Goal: Transaction & Acquisition: Purchase product/service

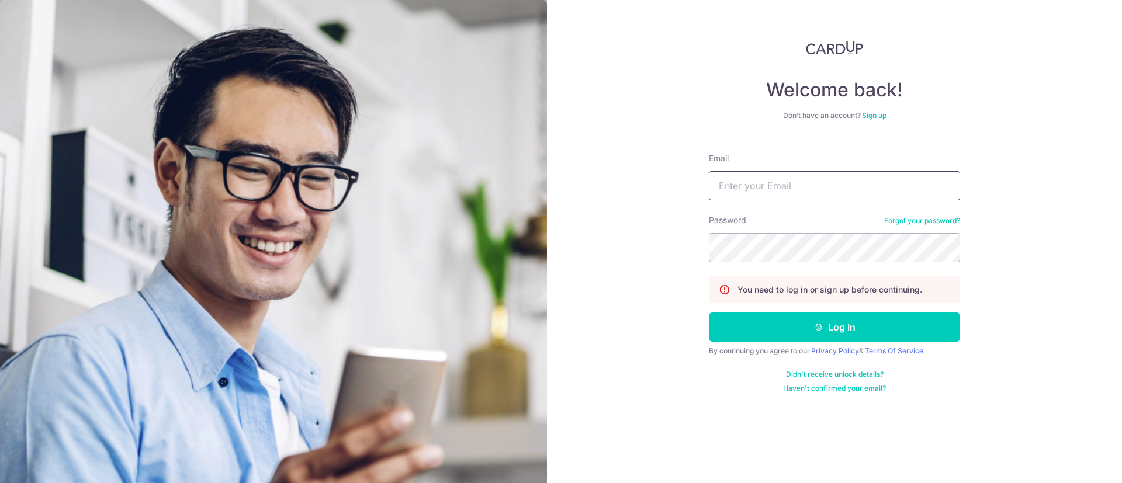
click at [782, 186] on input "Email" at bounding box center [834, 185] width 251 height 29
drag, startPoint x: 780, startPoint y: 188, endPoint x: 996, endPoint y: 167, distance: 217.2
click at [996, 167] on div "Welcome back! Don’t have an account? Sign up Email nick.sharma@spglobal.com Pas…" at bounding box center [834, 241] width 575 height 483
type input "nick.sharma@ihsmarkit.com"
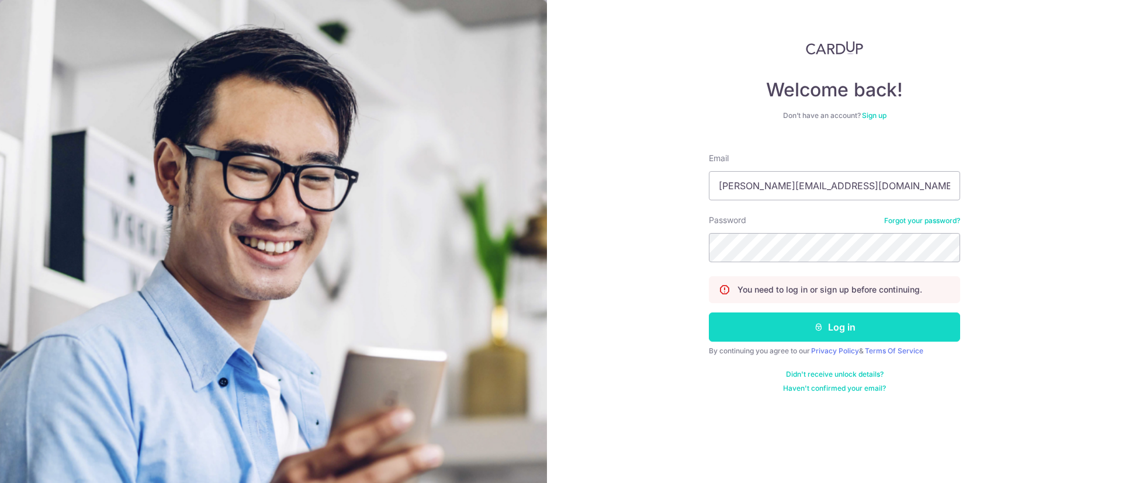
click at [905, 335] on button "Log in" at bounding box center [834, 327] width 251 height 29
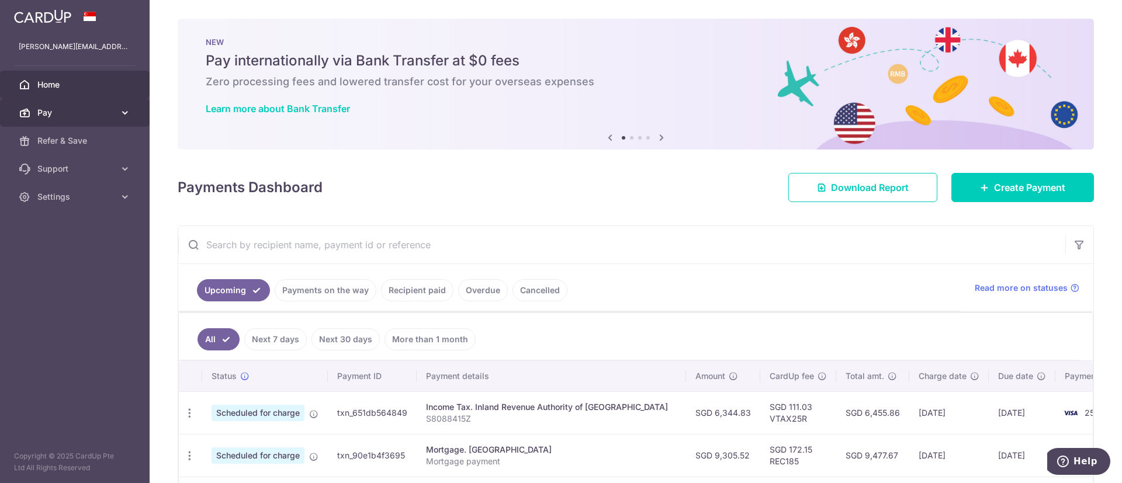
click at [65, 110] on span "Pay" at bounding box center [75, 113] width 77 height 12
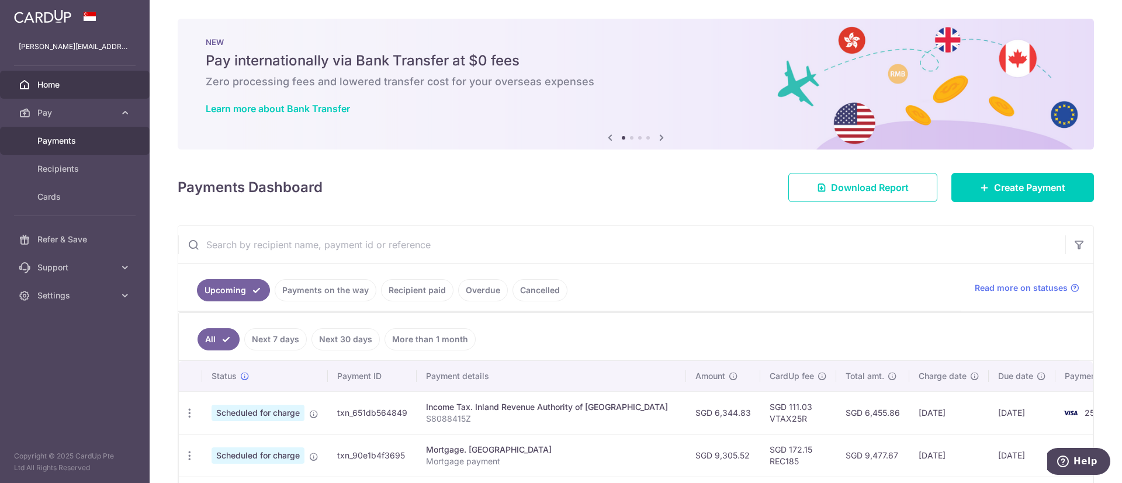
click at [61, 136] on span "Payments" at bounding box center [75, 141] width 77 height 12
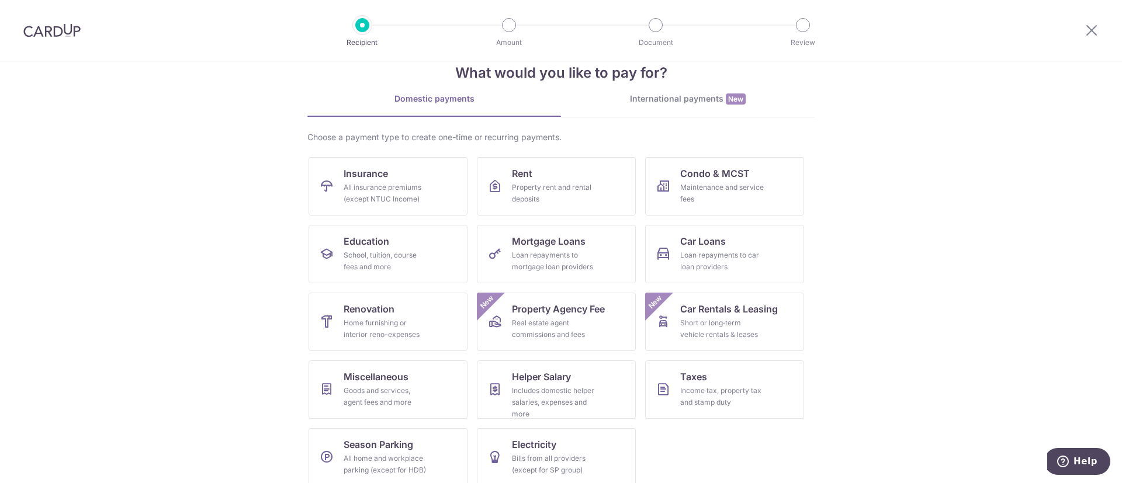
scroll to position [40, 0]
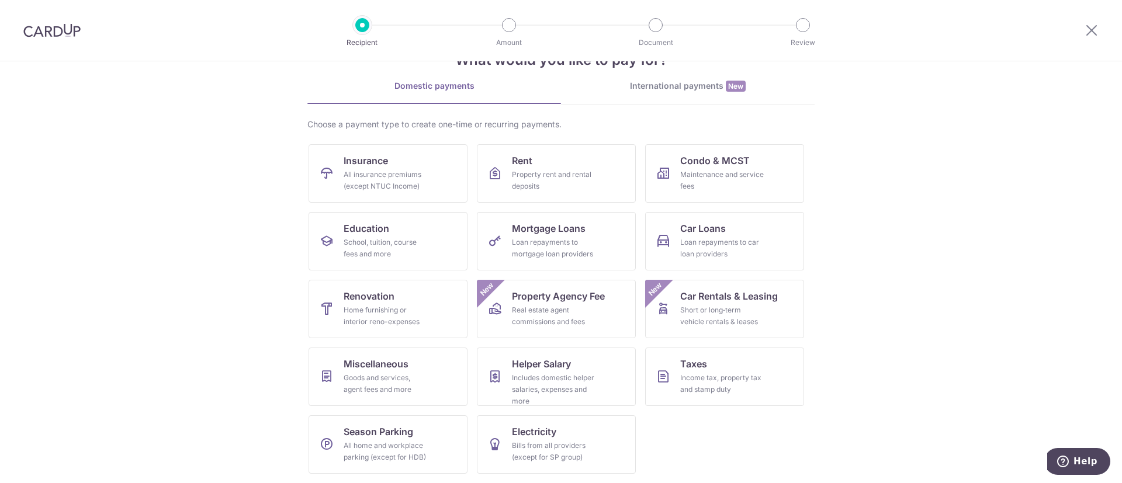
click at [68, 22] on div at bounding box center [52, 30] width 104 height 61
click at [71, 35] on img at bounding box center [51, 30] width 57 height 14
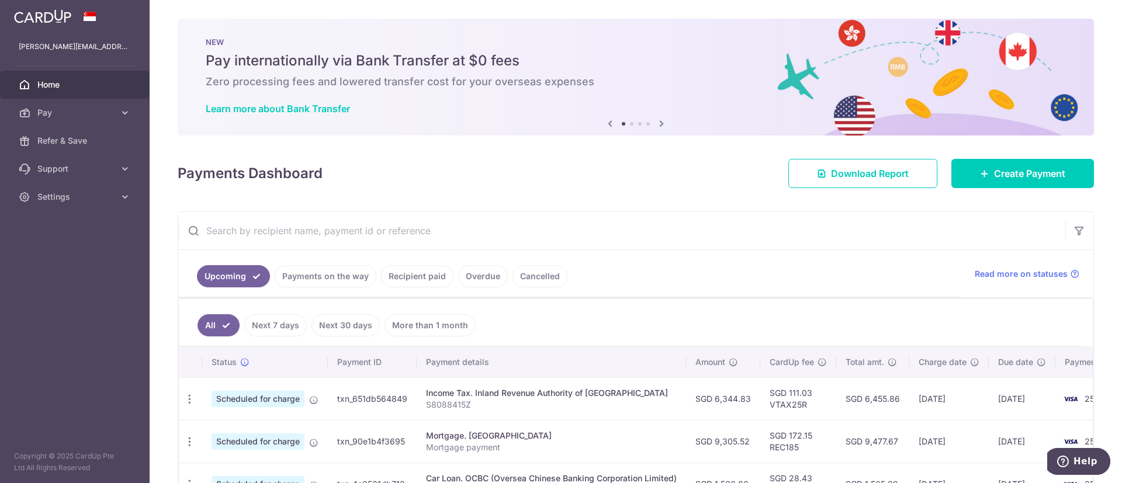
click at [656, 123] on icon at bounding box center [661, 123] width 14 height 15
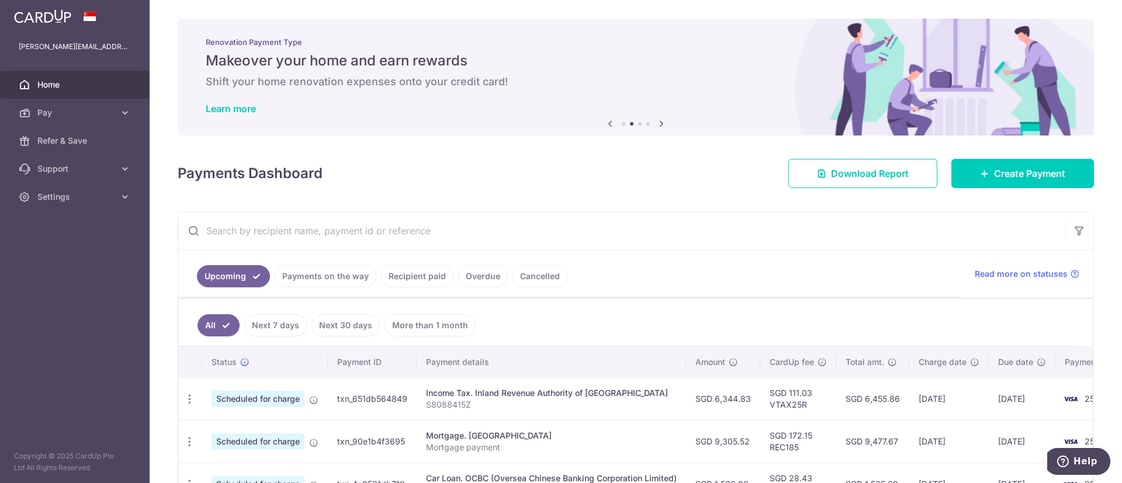
click at [656, 123] on icon at bounding box center [661, 123] width 14 height 15
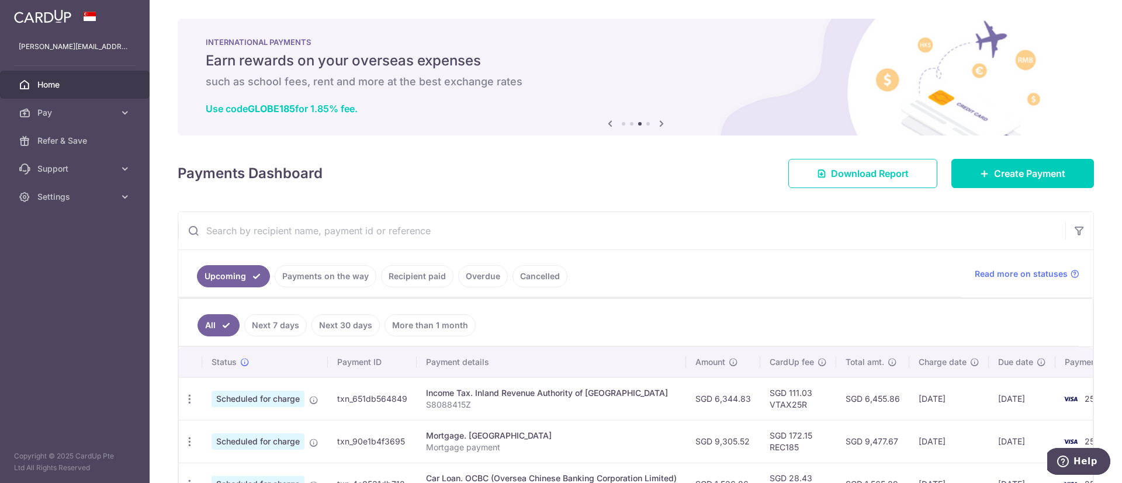
click at [656, 123] on icon at bounding box center [661, 123] width 14 height 15
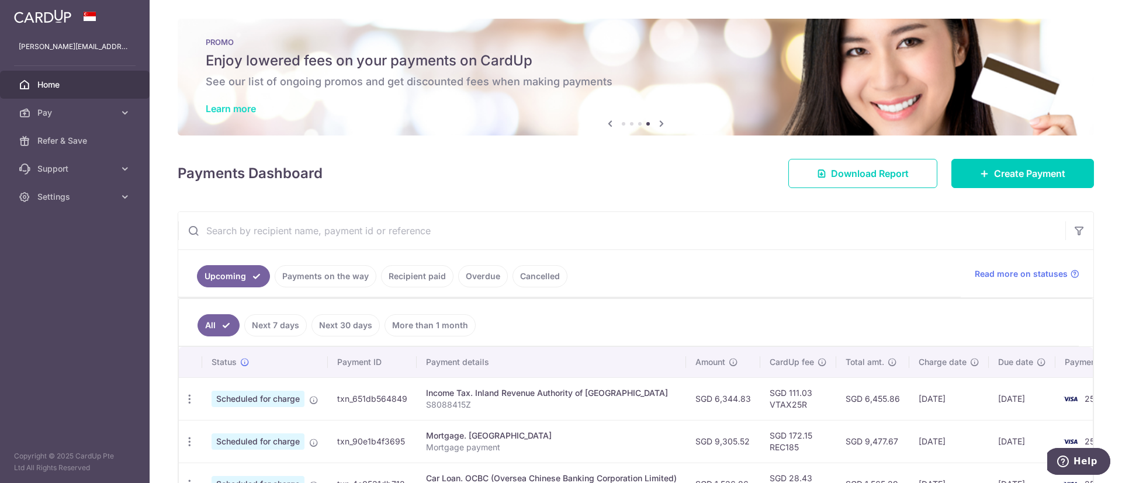
drag, startPoint x: 236, startPoint y: 116, endPoint x: 230, endPoint y: 110, distance: 7.9
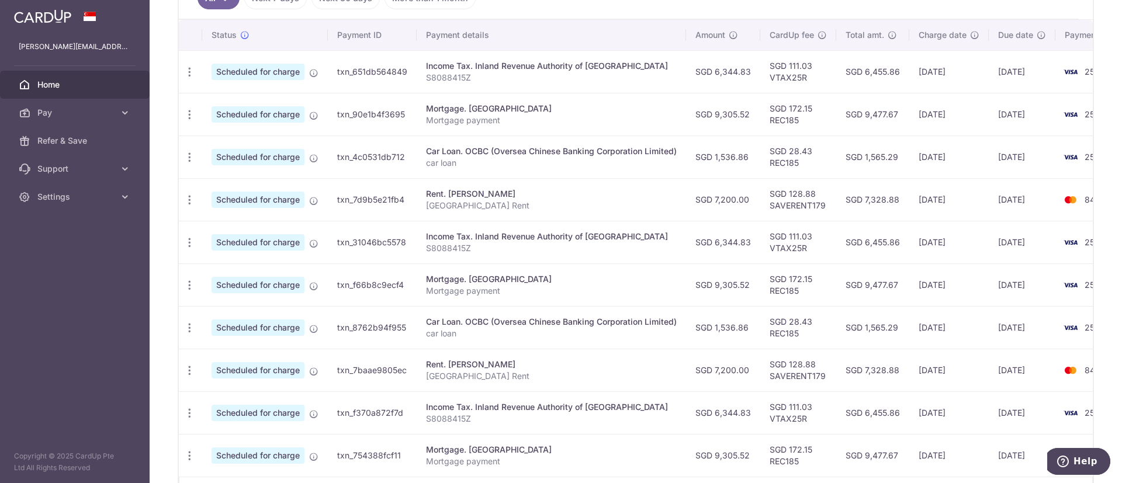
scroll to position [240, 0]
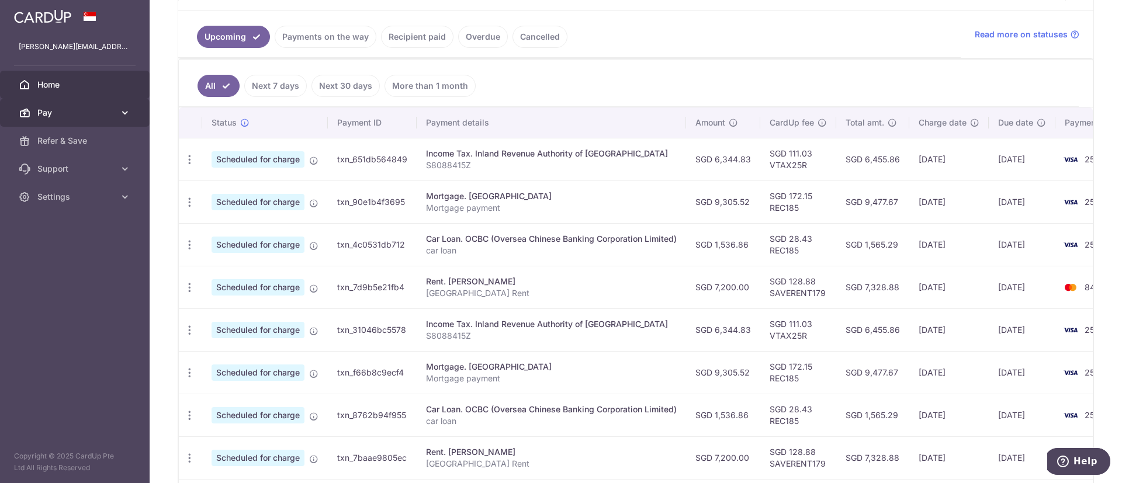
click at [121, 114] on icon at bounding box center [125, 113] width 12 height 12
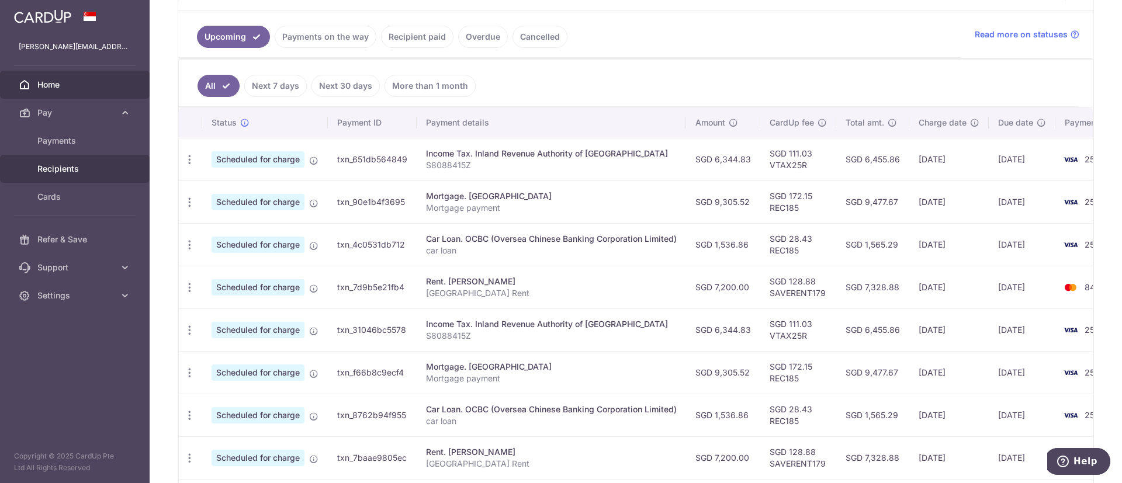
click at [75, 159] on link "Recipients" at bounding box center [75, 169] width 150 height 28
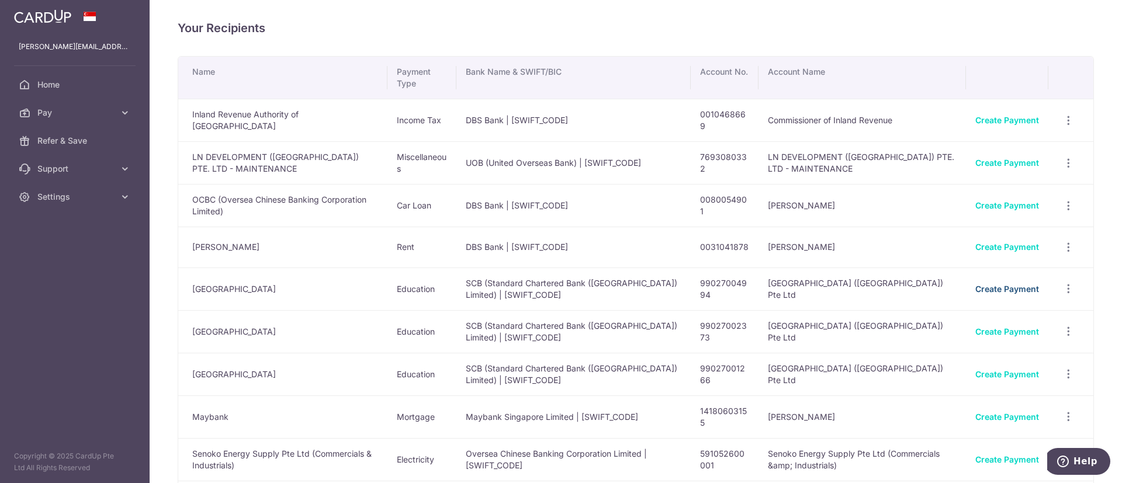
click at [994, 286] on link "Create Payment" at bounding box center [1007, 289] width 64 height 10
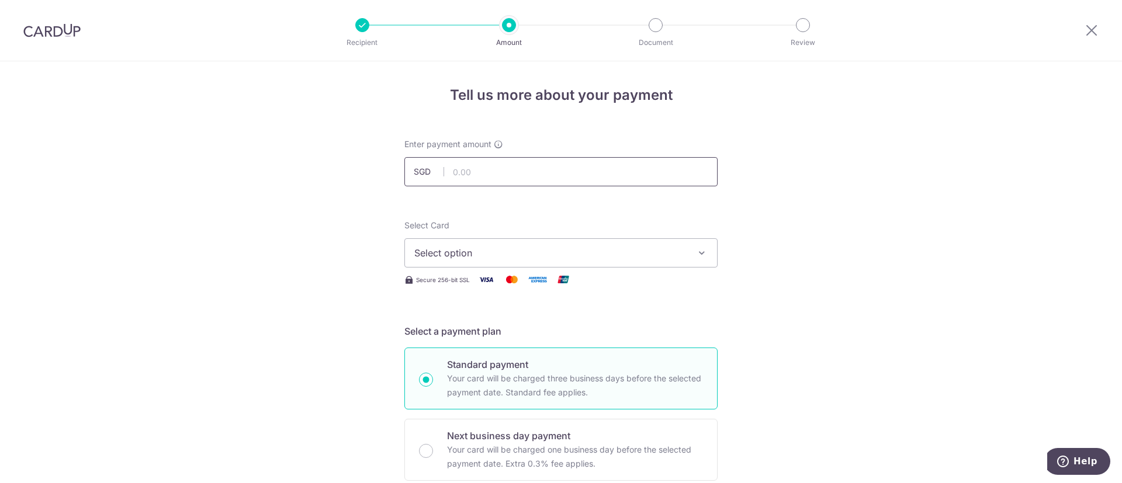
click at [466, 164] on input "text" at bounding box center [560, 171] width 313 height 29
paste input "14,240.50"
type input "14,240.50"
click at [624, 254] on span "Select option" at bounding box center [550, 253] width 272 height 14
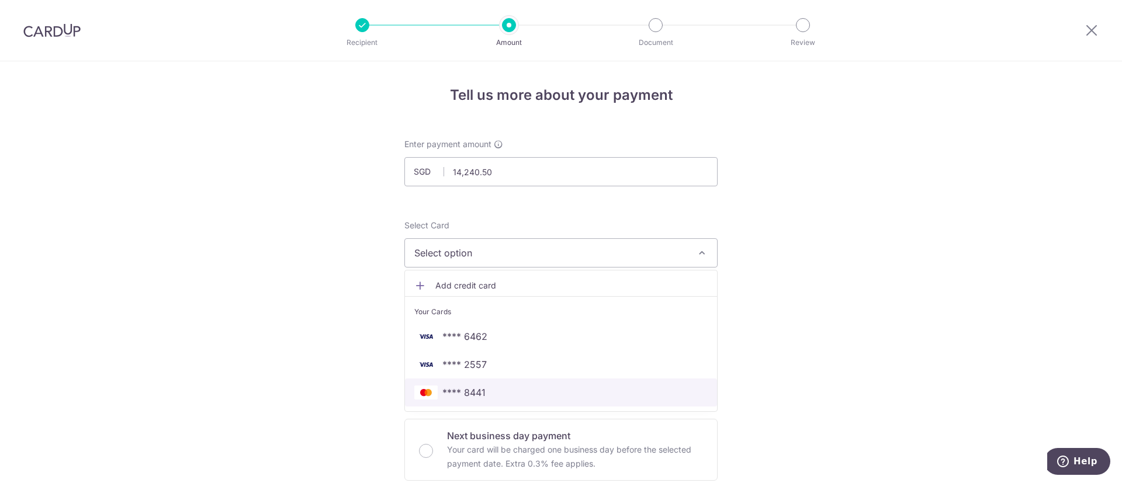
click at [483, 390] on span "**** 8441" at bounding box center [560, 393] width 293 height 14
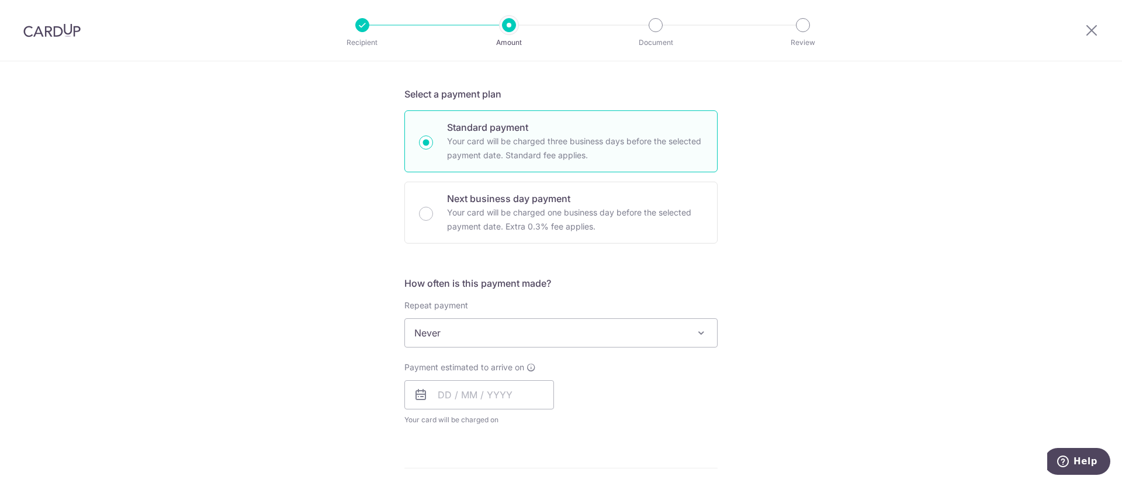
scroll to position [263, 0]
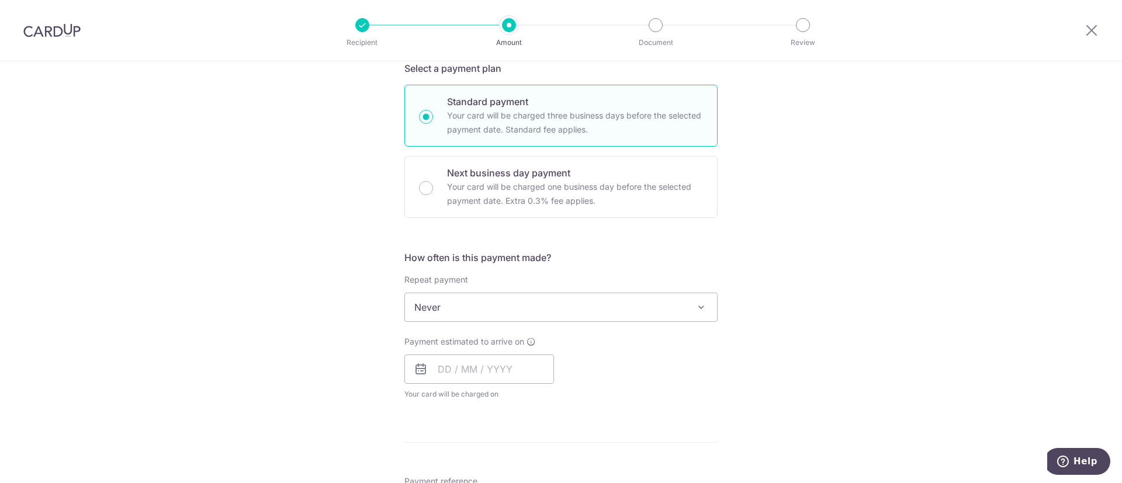
click at [568, 309] on span "Never" at bounding box center [561, 307] width 312 height 28
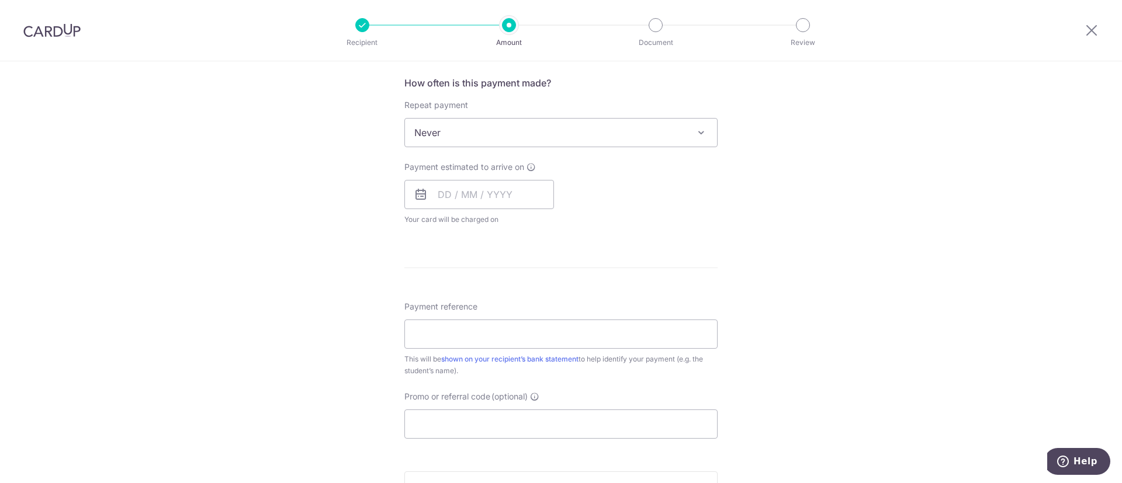
scroll to position [438, 0]
click at [461, 195] on input "text" at bounding box center [479, 193] width 150 height 29
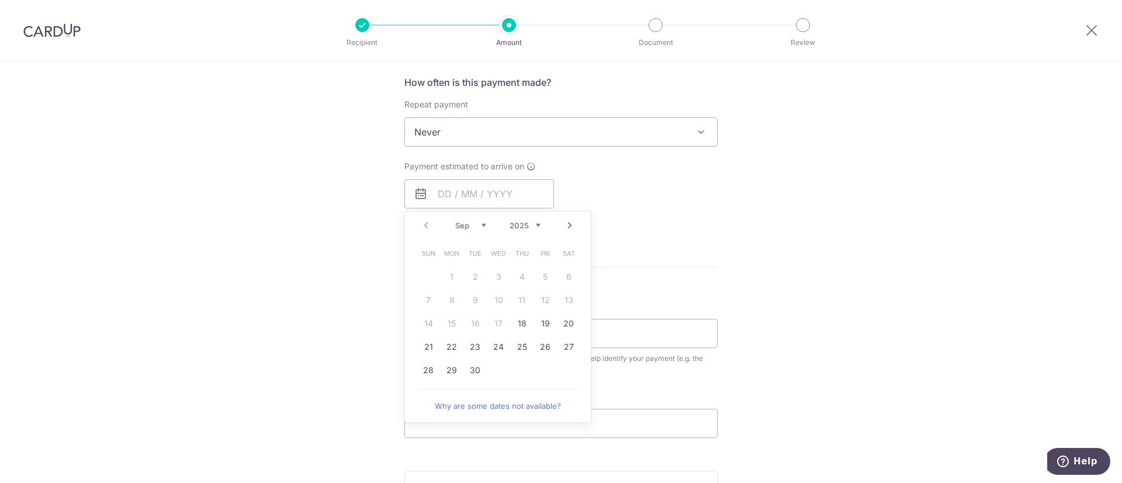
click at [518, 368] on table "Sun Mon Tue Wed Thu Fri Sat 1 2 3 4 5 6 7 8 9 10 11 12 13 14 15 16 17 18 19 20 …" at bounding box center [499, 312] width 164 height 140
click at [445, 371] on link "29" at bounding box center [451, 370] width 19 height 19
type input "[DATE]"
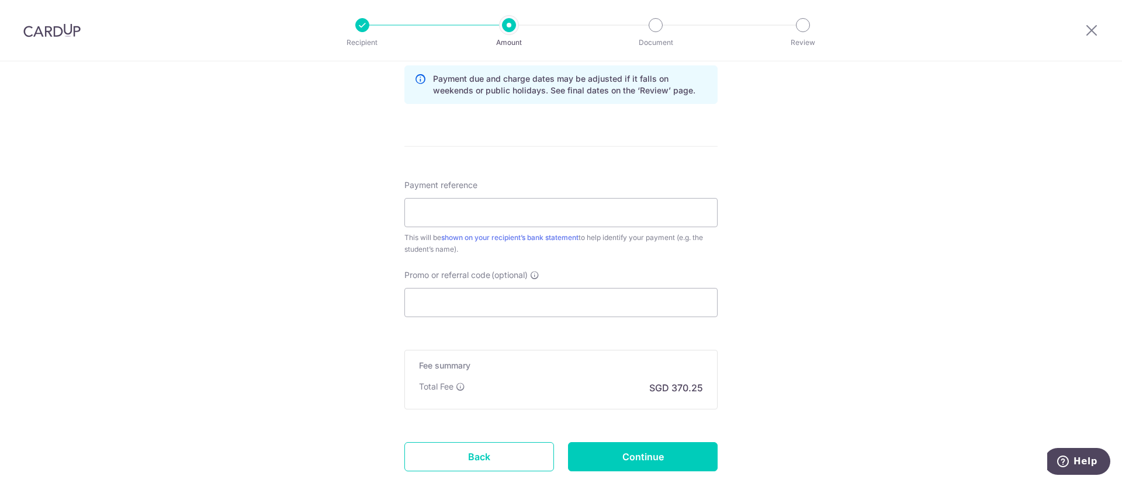
scroll to position [614, 0]
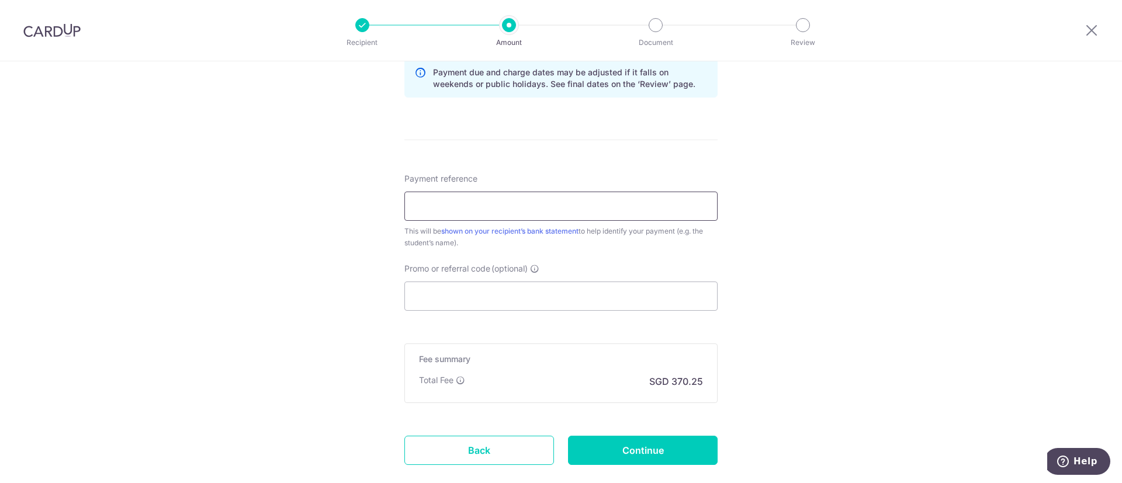
click at [475, 209] on input "Payment reference" at bounding box center [560, 206] width 313 height 29
paste input "DCSG252668893"
type input "DCSG252668893"
click at [444, 297] on input "Promo or referral code (optional)" at bounding box center [560, 296] width 313 height 29
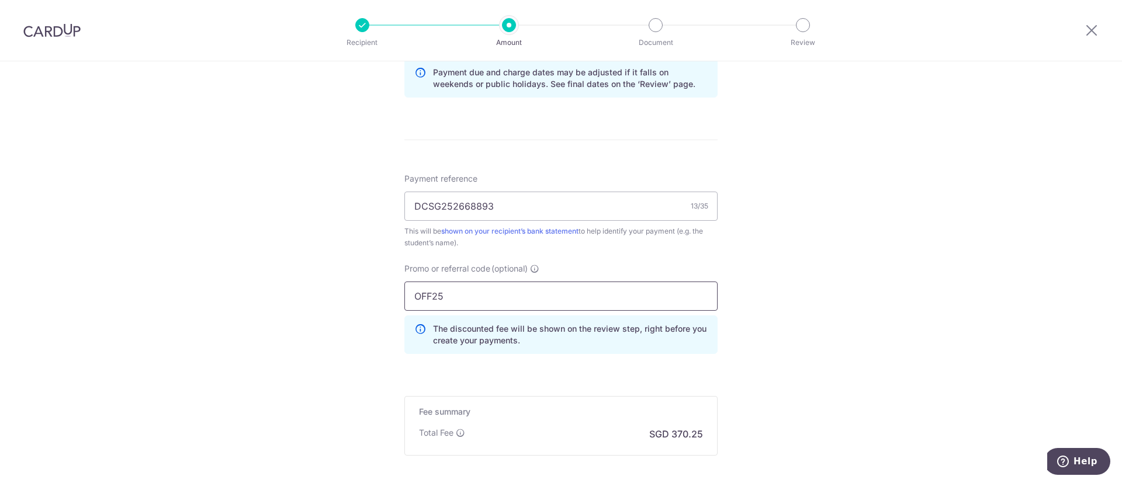
click at [431, 297] on input "OFF25" at bounding box center [560, 296] width 313 height 29
type input "OFF225"
click at [767, 306] on div "Tell us more about your payment Enter payment amount SGD 14,240.50 14240.50 Sel…" at bounding box center [561, 27] width 1122 height 1158
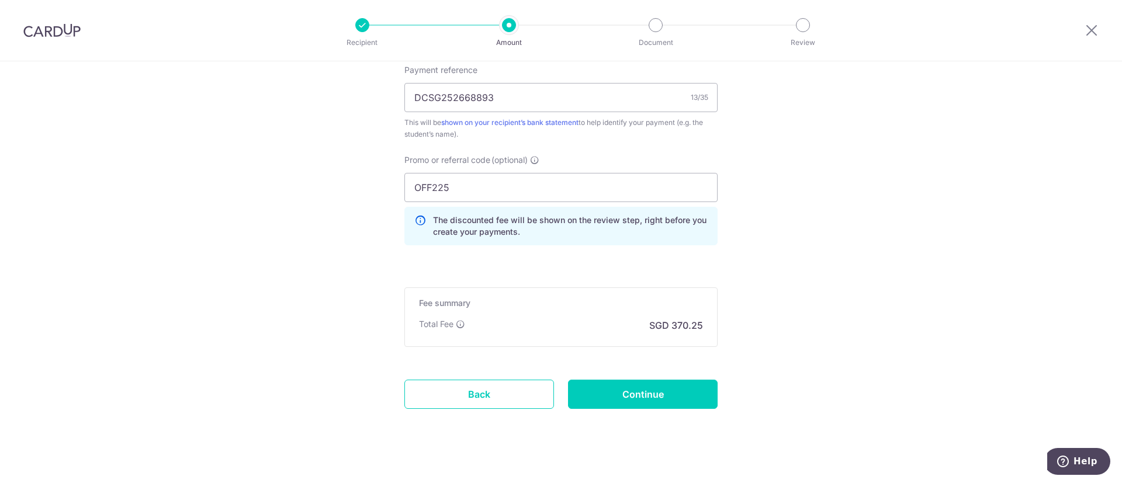
scroll to position [736, 0]
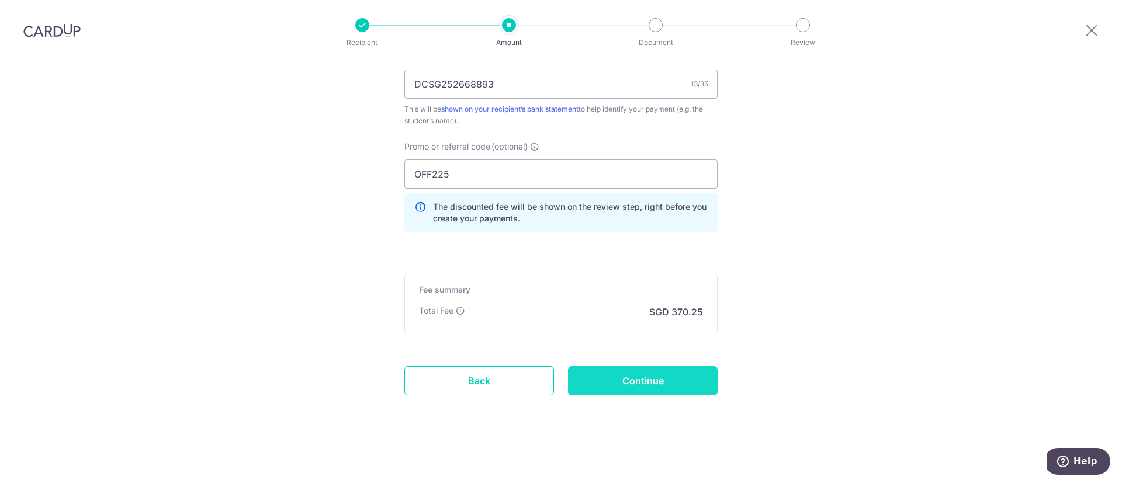
click at [698, 373] on input "Continue" at bounding box center [643, 380] width 150 height 29
type input "Create Schedule"
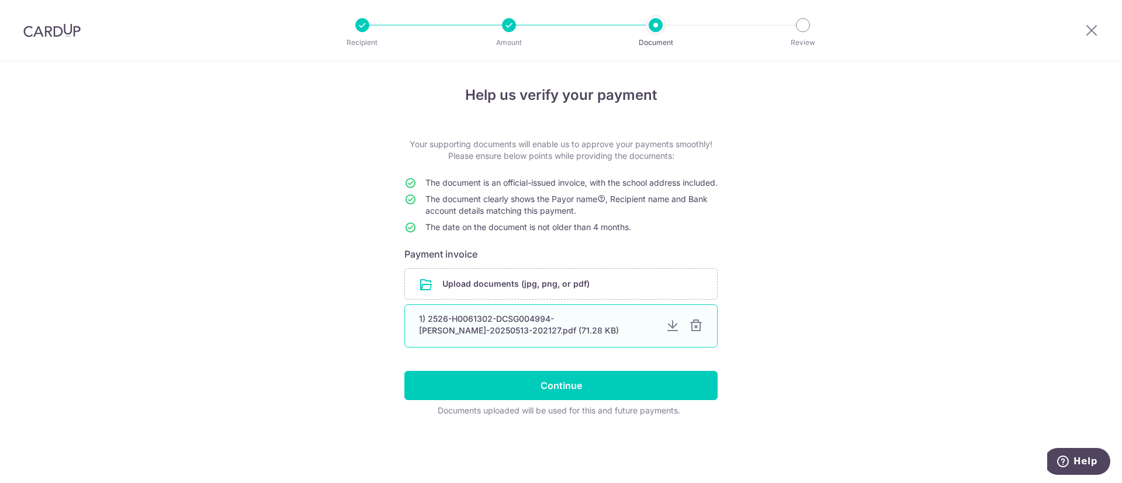
click at [694, 333] on div at bounding box center [696, 326] width 14 height 14
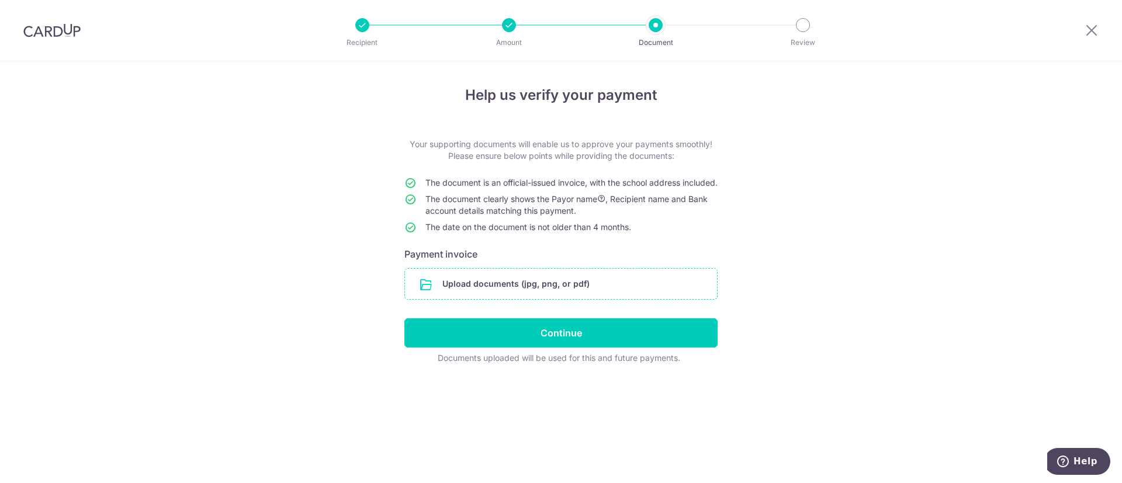
click at [648, 299] on input "file" at bounding box center [561, 284] width 312 height 30
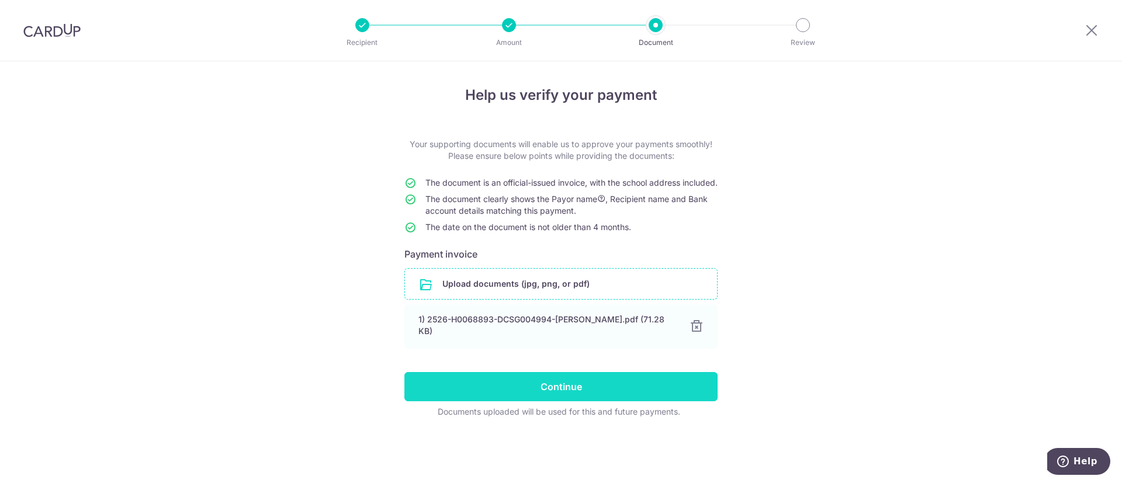
click at [636, 392] on input "Continue" at bounding box center [560, 386] width 313 height 29
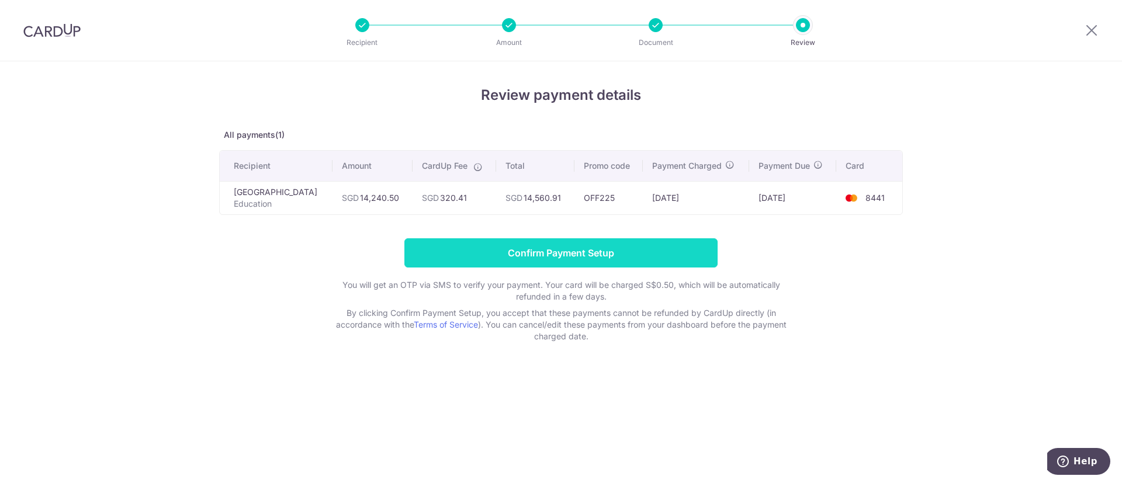
click at [607, 258] on input "Confirm Payment Setup" at bounding box center [560, 252] width 313 height 29
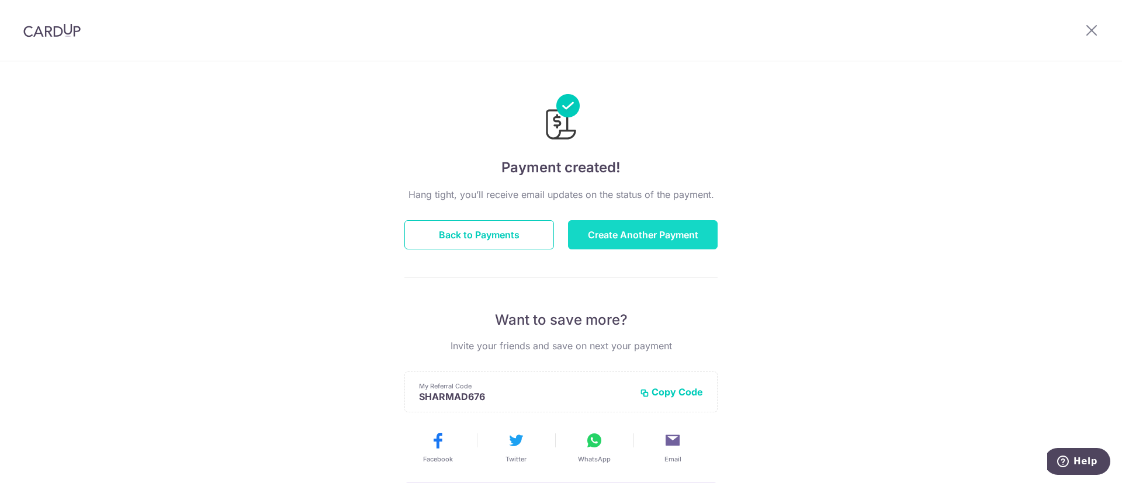
click at [632, 230] on button "Create Another Payment" at bounding box center [643, 234] width 150 height 29
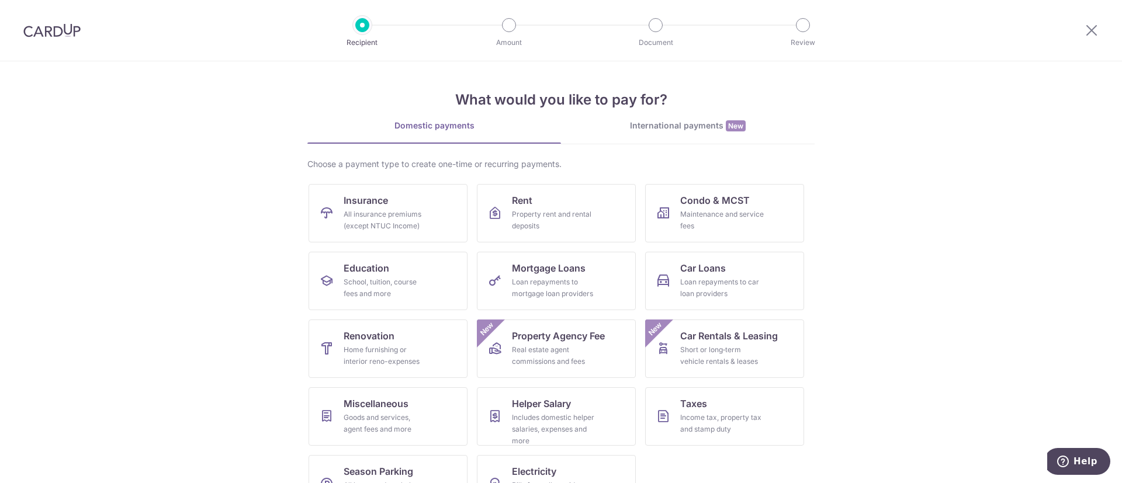
click at [58, 18] on div at bounding box center [52, 30] width 104 height 61
click at [62, 27] on img at bounding box center [51, 30] width 57 height 14
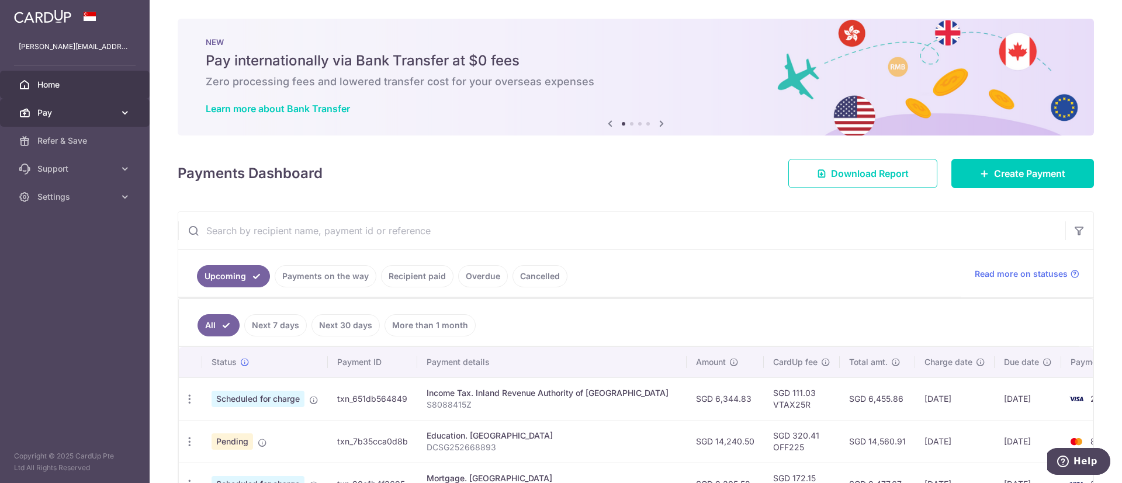
click at [123, 110] on icon at bounding box center [125, 113] width 12 height 12
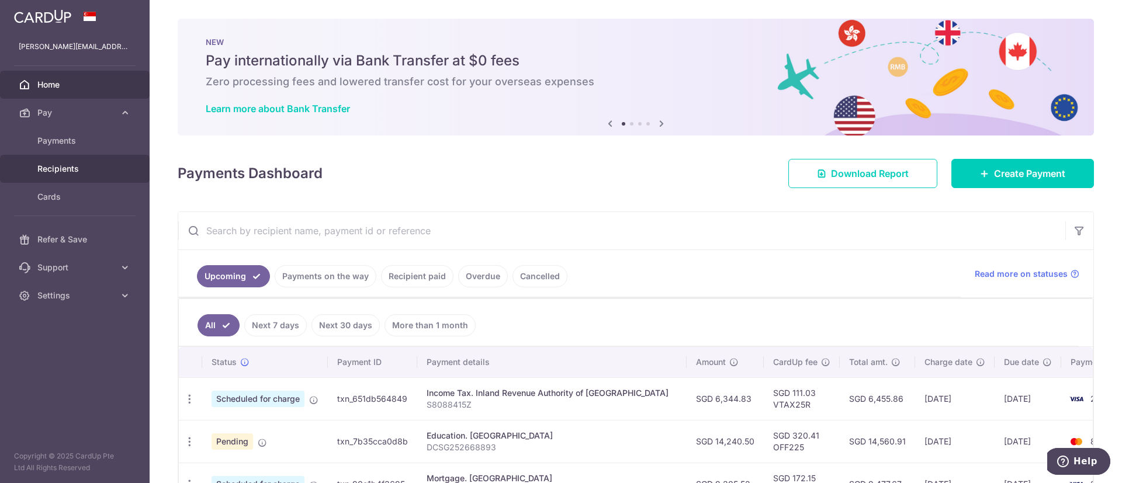
click at [70, 165] on span "Recipients" at bounding box center [75, 169] width 77 height 12
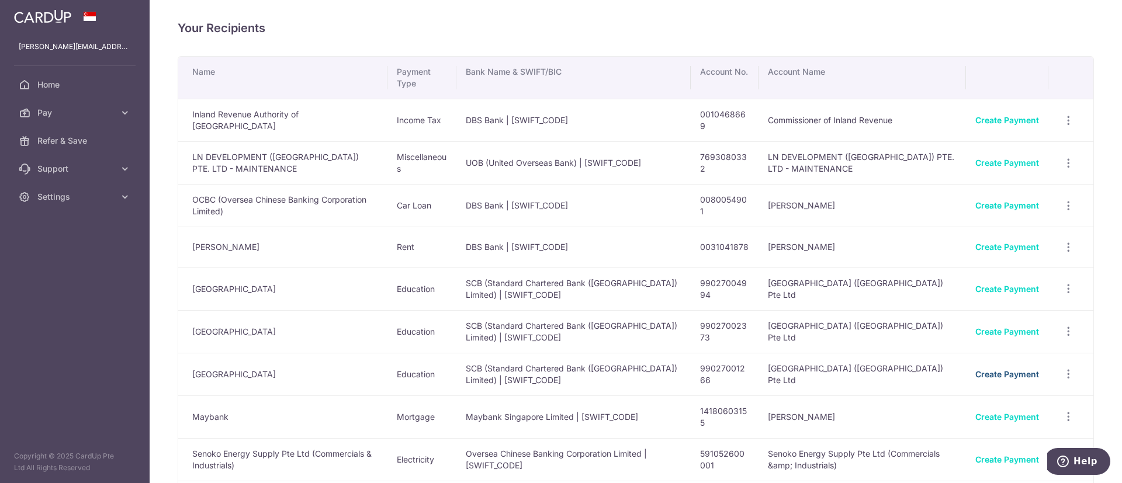
click at [1009, 369] on link "Create Payment" at bounding box center [1007, 374] width 64 height 10
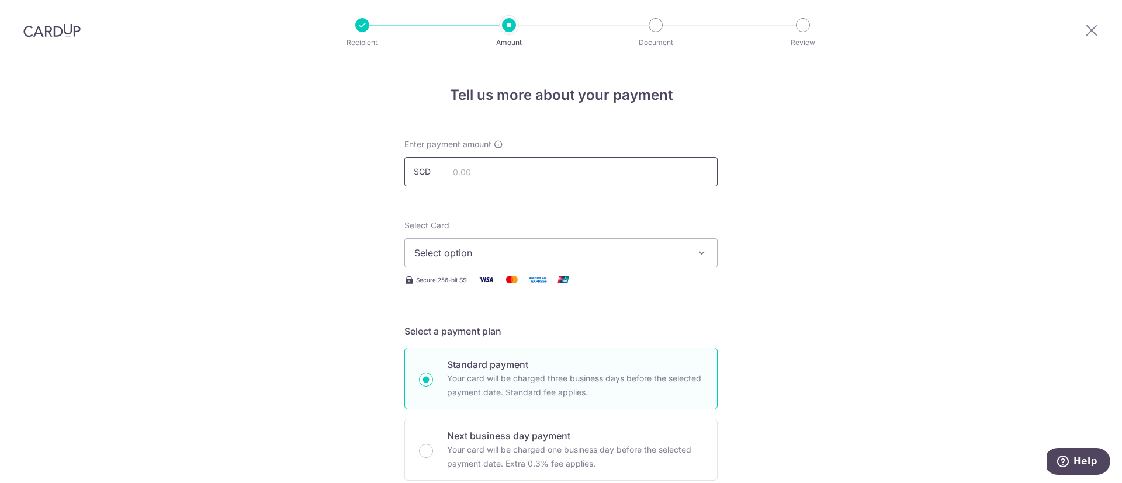
click at [519, 176] on input "text" at bounding box center [560, 171] width 313 height 29
paste input "17,214.00"
type input "17,214.00"
drag, startPoint x: 625, startPoint y: 266, endPoint x: 613, endPoint y: 256, distance: 16.2
click at [622, 264] on div "Select Card Select option Add credit card Your Cards **** 6462 **** 2557 **** 8…" at bounding box center [560, 253] width 313 height 67
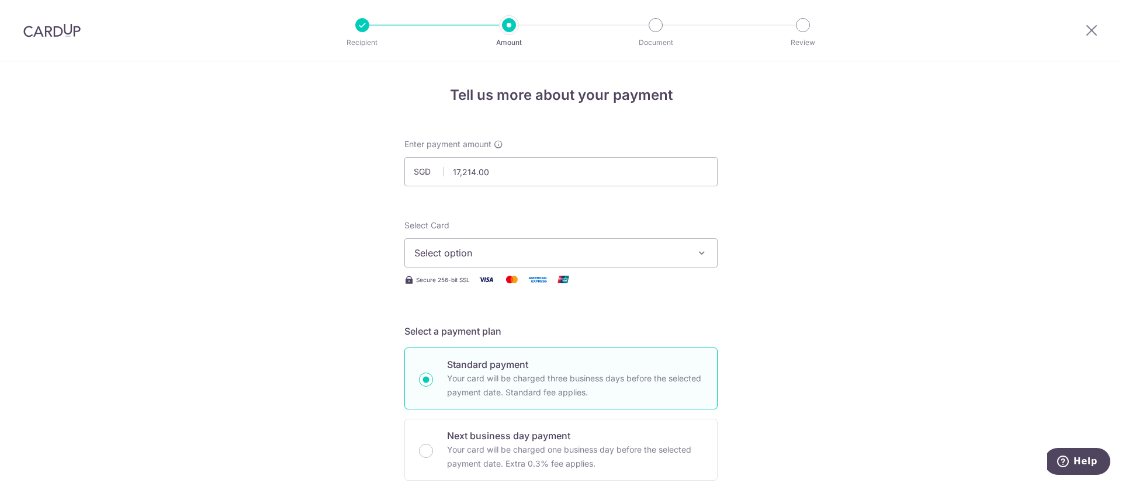
click at [610, 254] on span "Select option" at bounding box center [550, 253] width 272 height 14
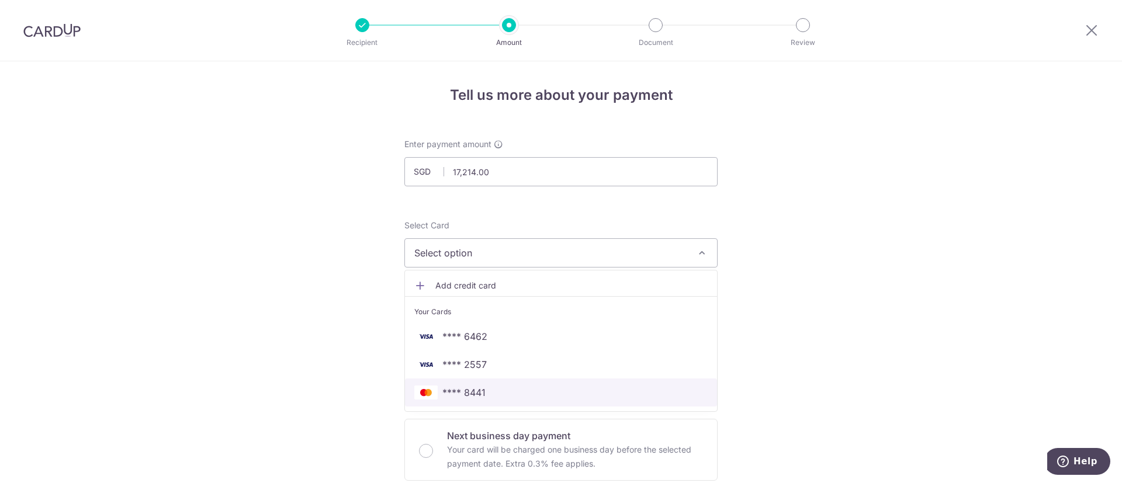
click at [472, 395] on span "**** 8441" at bounding box center [463, 393] width 43 height 14
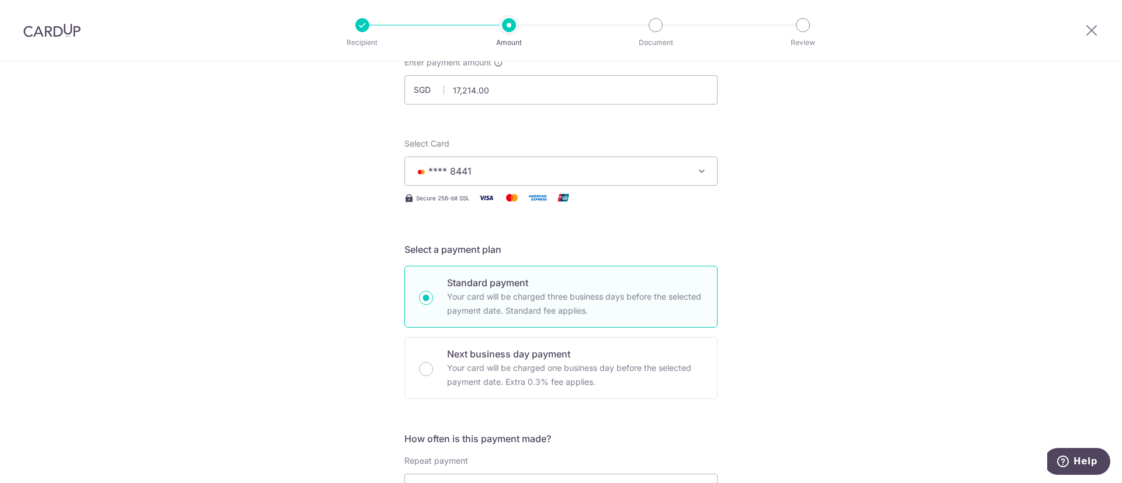
scroll to position [263, 0]
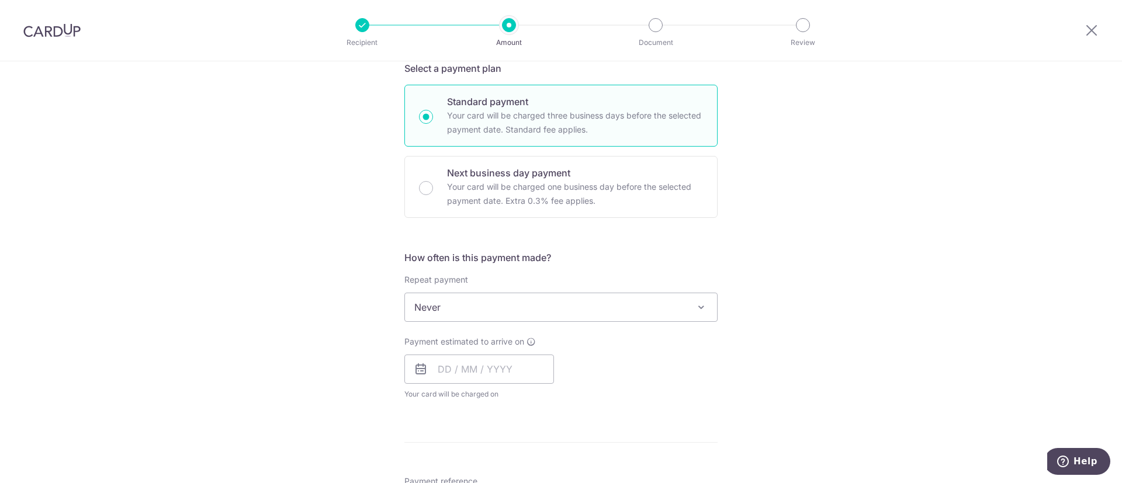
click at [504, 306] on span "Never" at bounding box center [561, 307] width 312 height 28
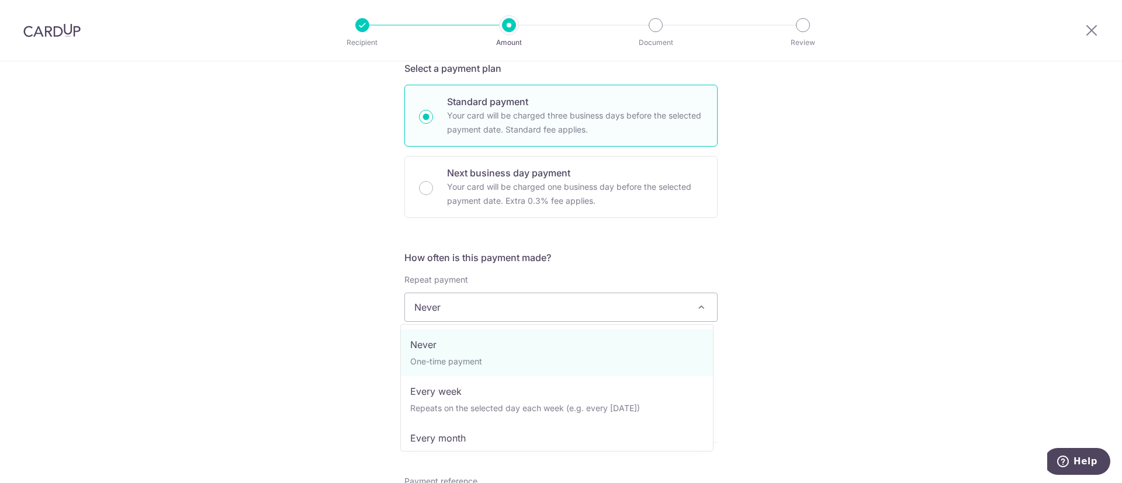
click at [819, 236] on div "Tell us more about your payment Enter payment amount SGD 17,214.00 17214.00 Sel…" at bounding box center [561, 326] width 1122 height 1057
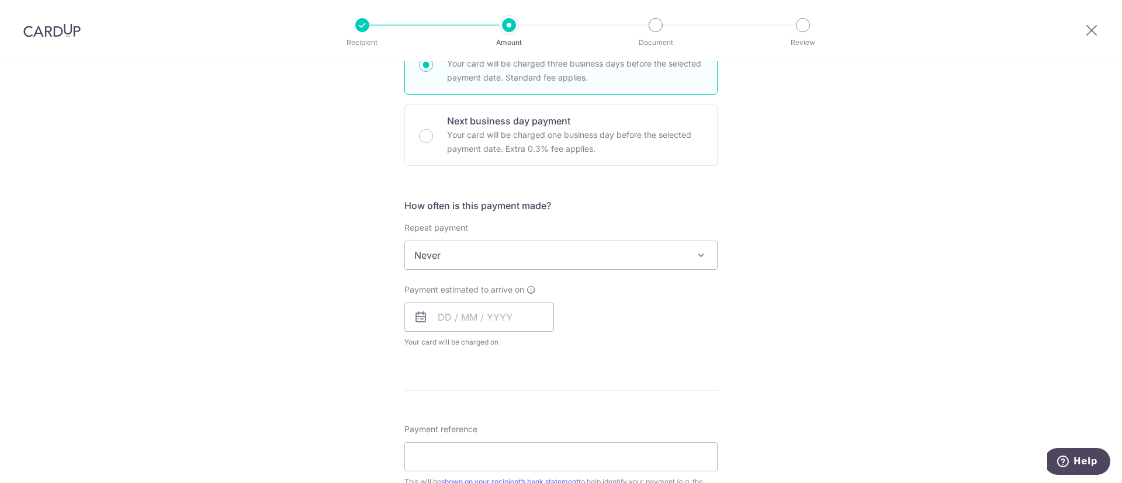
scroll to position [351, 0]
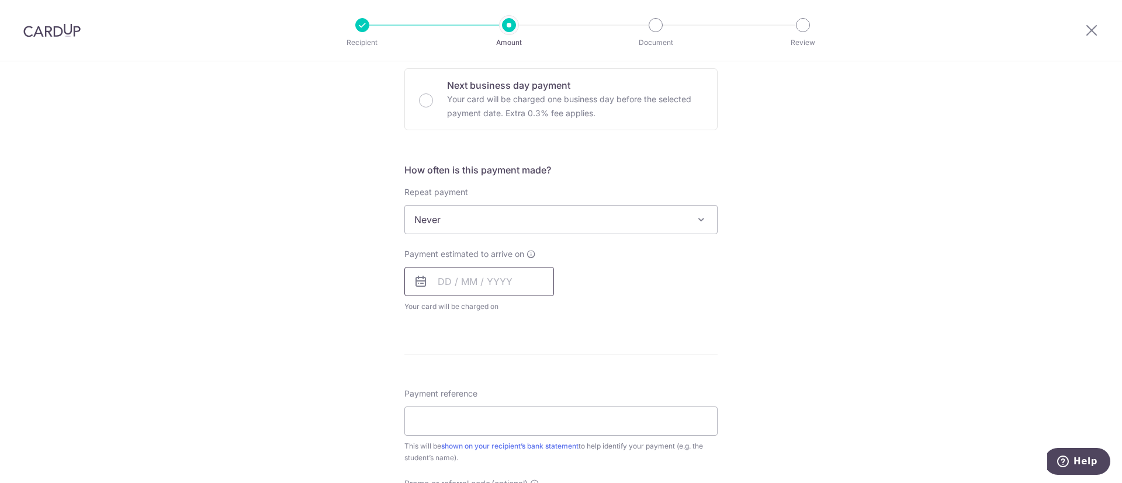
click at [498, 280] on input "text" at bounding box center [479, 281] width 150 height 29
drag, startPoint x: 449, startPoint y: 456, endPoint x: 648, endPoint y: 294, distance: 256.6
click at [449, 456] on link "29" at bounding box center [451, 458] width 19 height 19
type input "29/09/2025"
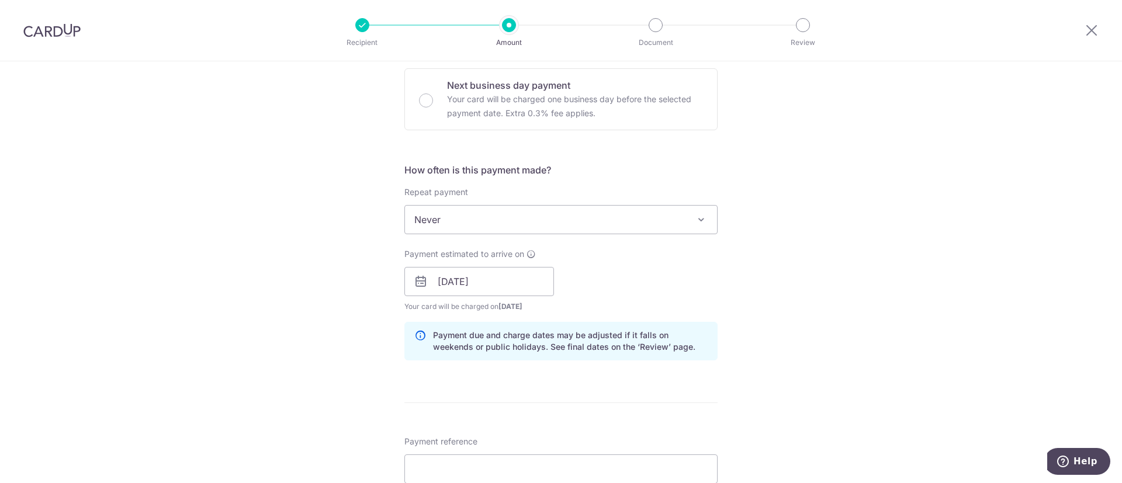
scroll to position [526, 0]
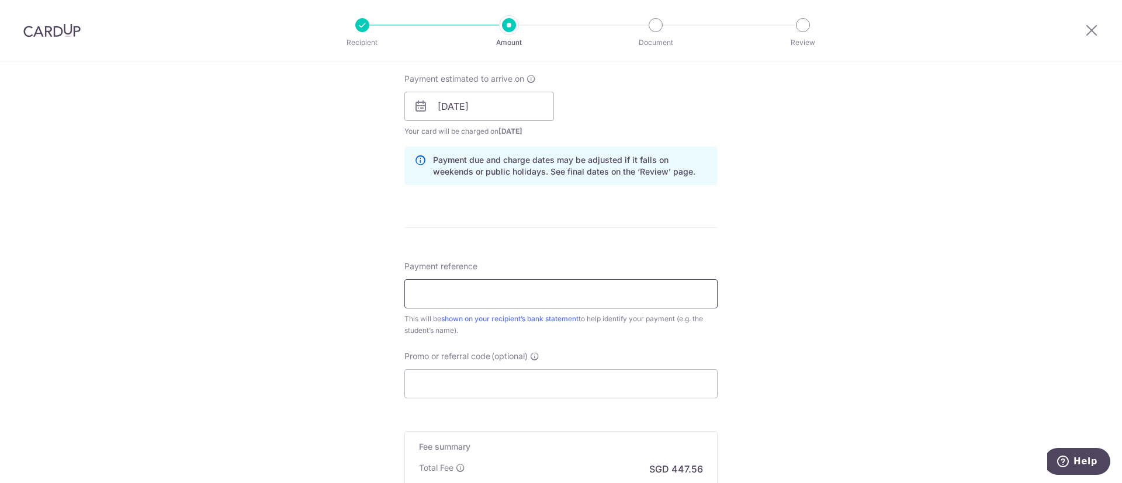
click at [444, 296] on input "Payment reference" at bounding box center [560, 293] width 313 height 29
paste input "DCSG252668782"
type input "DCSG252668782"
click at [444, 382] on input "Promo or referral code (optional)" at bounding box center [560, 383] width 313 height 29
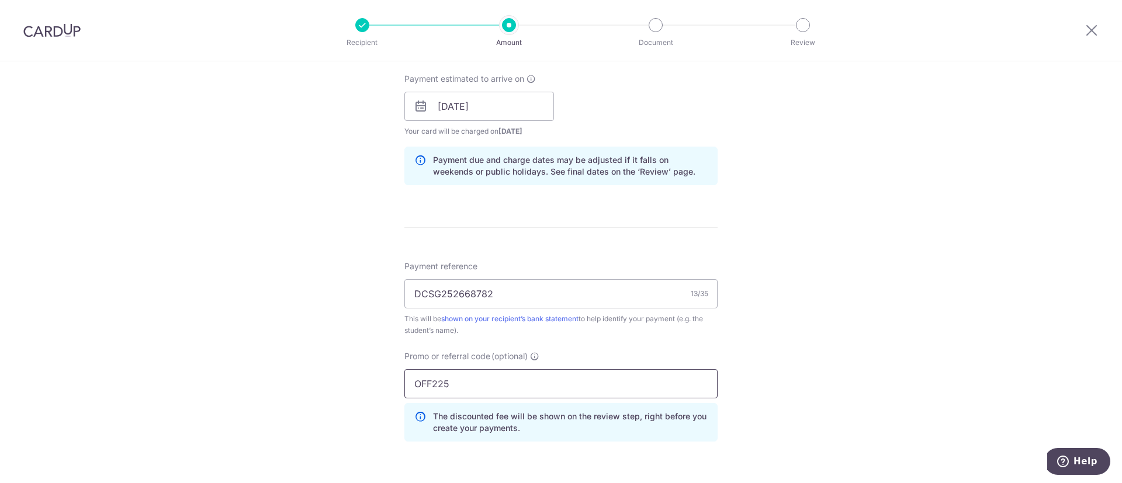
type input "OFF225"
click at [163, 282] on div "Tell us more about your payment Enter payment amount SGD 17,214.00 17214.00 Sel…" at bounding box center [561, 114] width 1122 height 1158
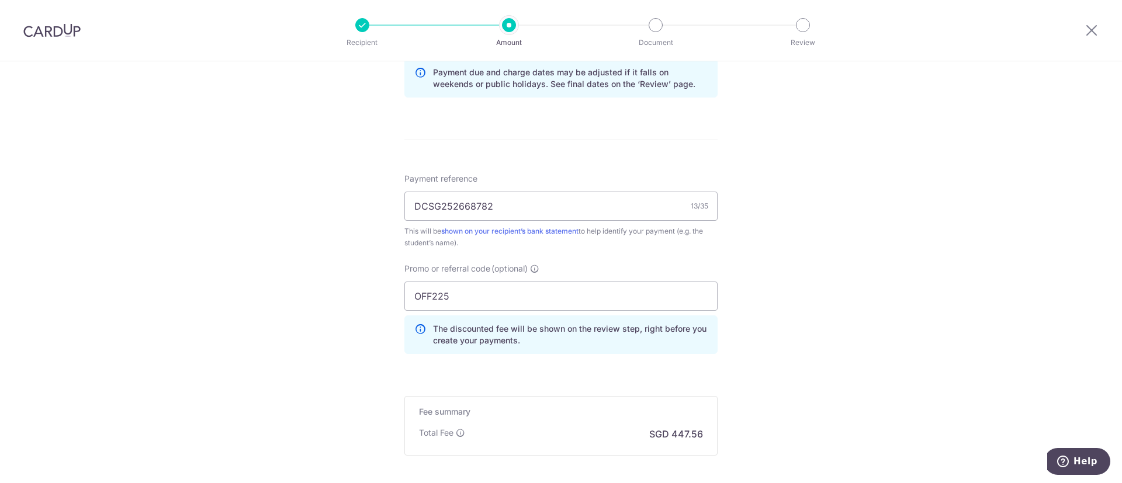
scroll to position [701, 0]
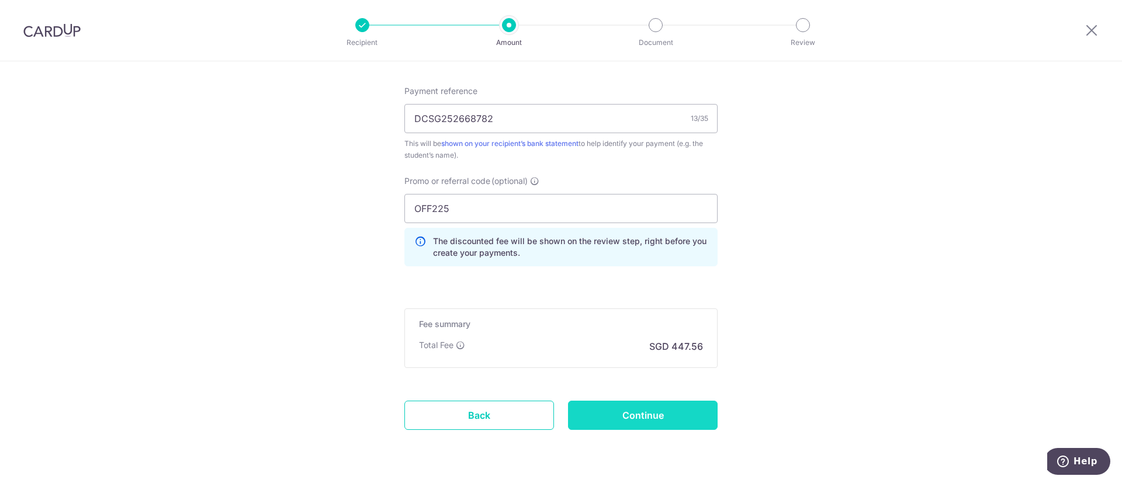
click at [626, 411] on input "Continue" at bounding box center [643, 415] width 150 height 29
type input "Create Schedule"
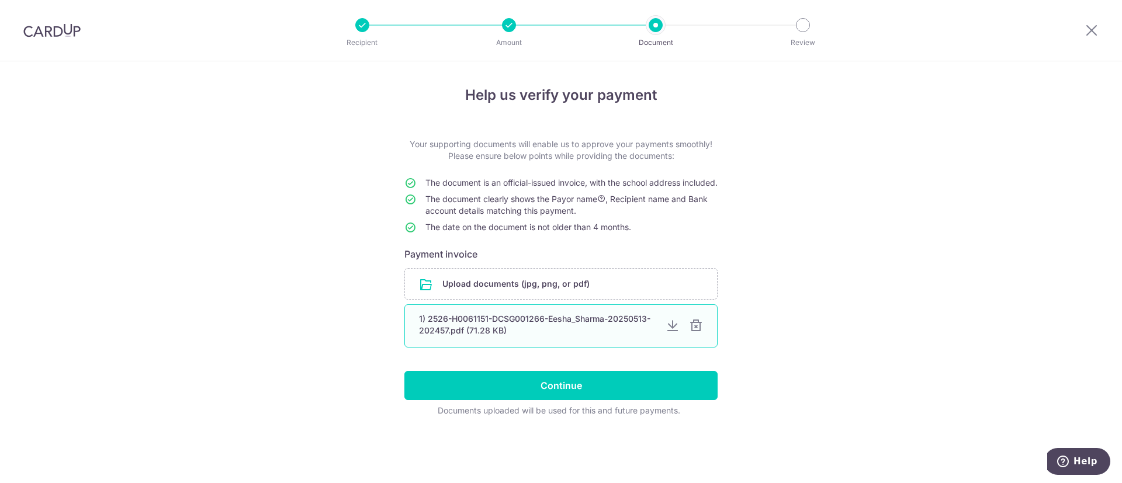
click at [702, 333] on div at bounding box center [696, 326] width 14 height 14
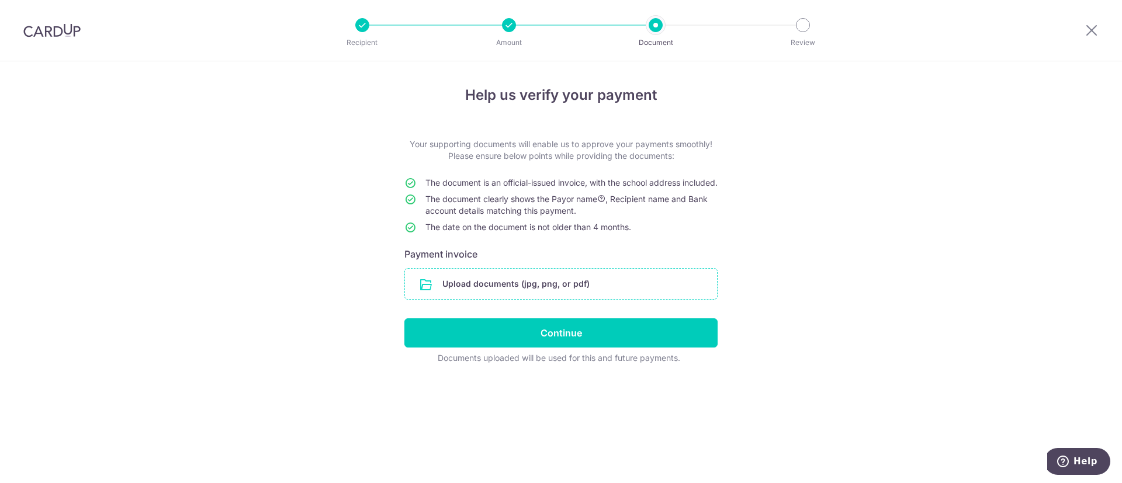
click at [636, 290] on input "file" at bounding box center [561, 284] width 312 height 30
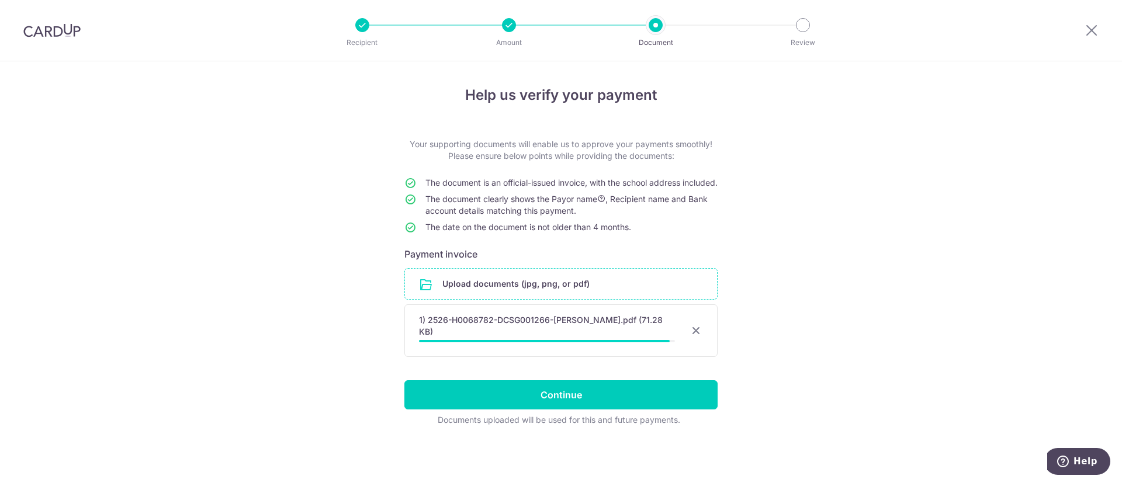
click at [604, 361] on form "Your supporting documents will enable us to approve your payments smoothly! Ple…" at bounding box center [560, 282] width 313 height 288
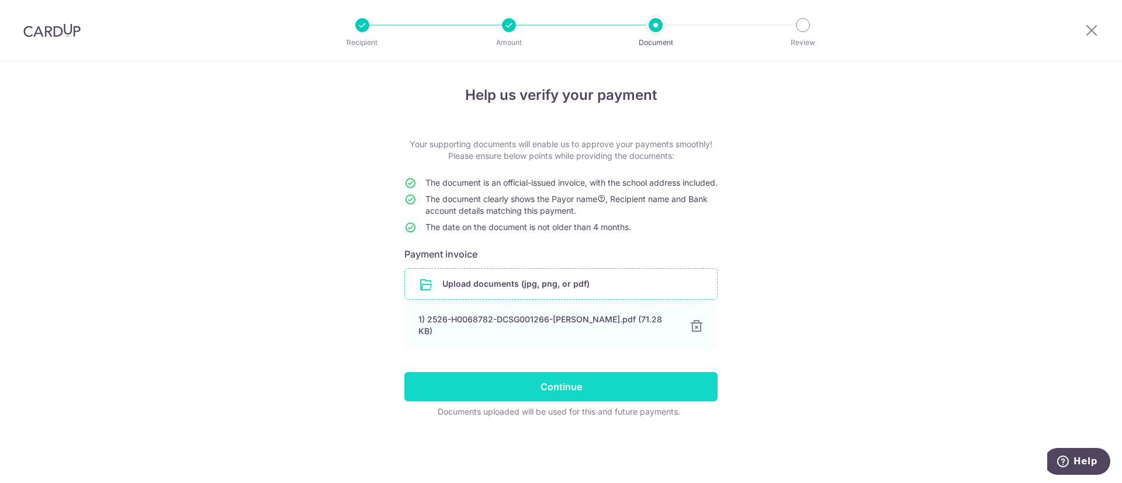
click at [612, 385] on input "Continue" at bounding box center [560, 386] width 313 height 29
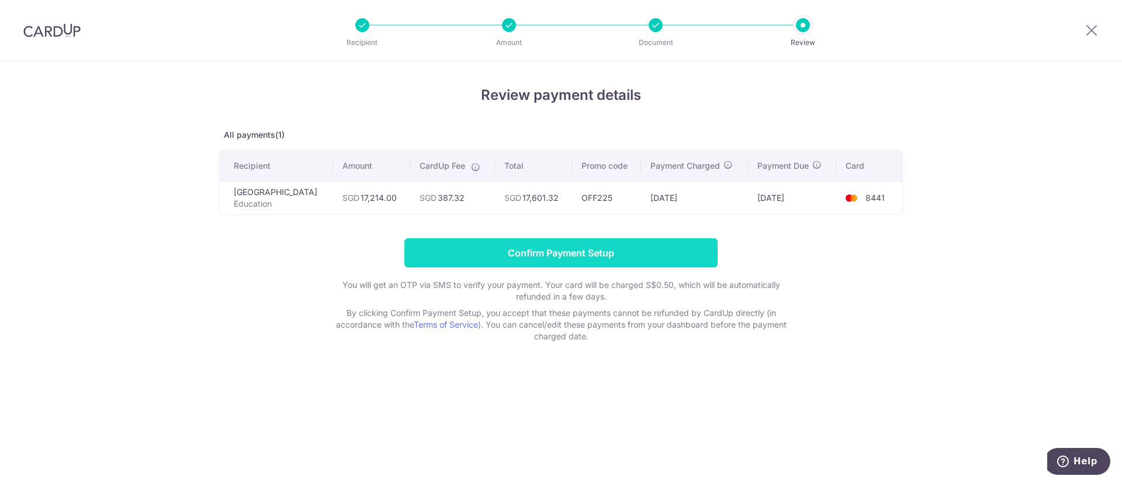
click at [564, 247] on input "Confirm Payment Setup" at bounding box center [560, 252] width 313 height 29
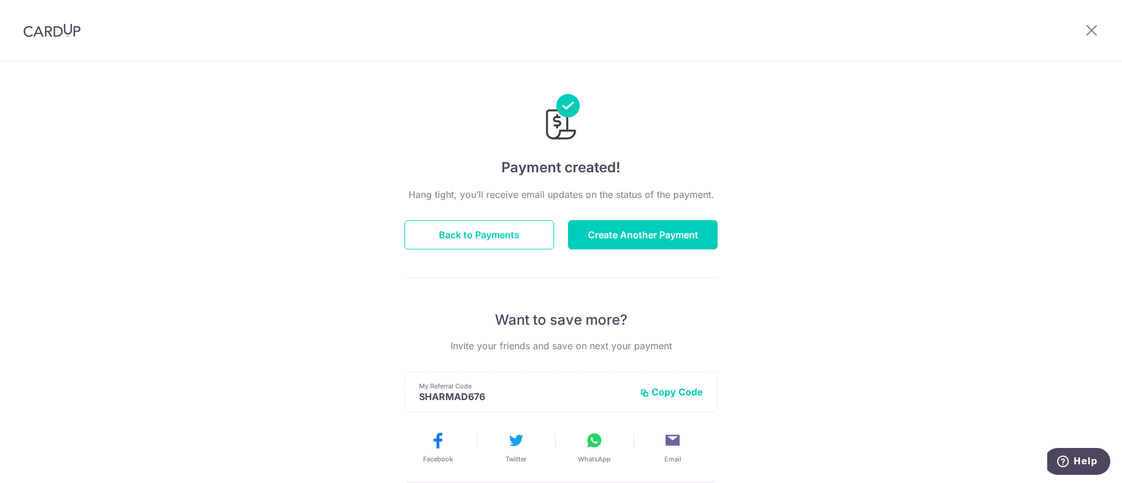
click at [70, 35] on img at bounding box center [51, 30] width 57 height 14
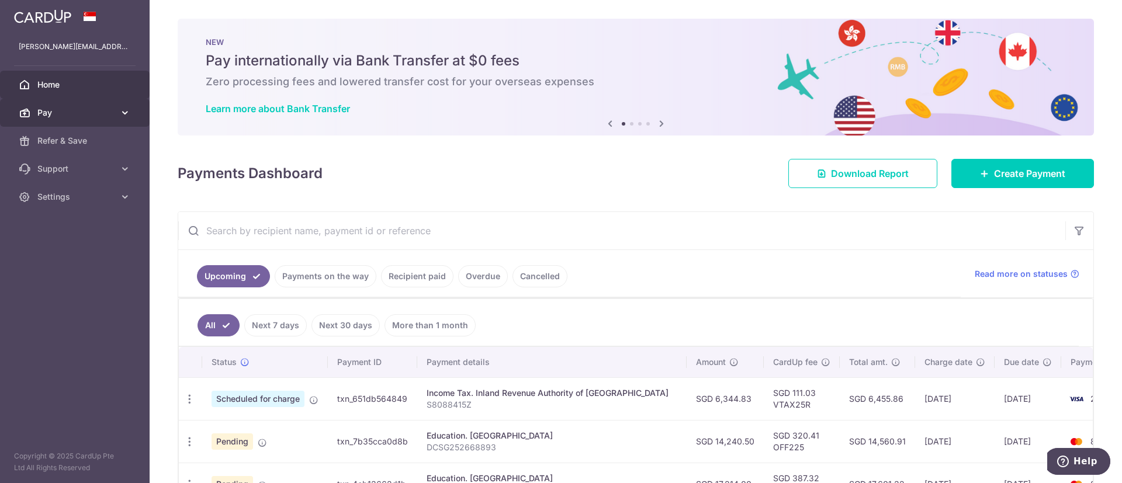
click at [83, 108] on span "Pay" at bounding box center [75, 113] width 77 height 12
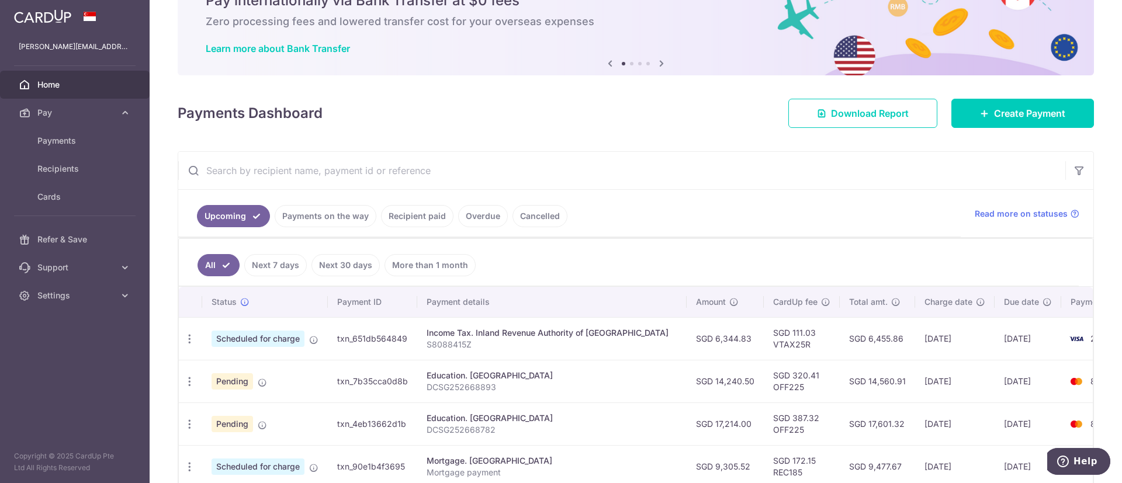
scroll to position [88, 0]
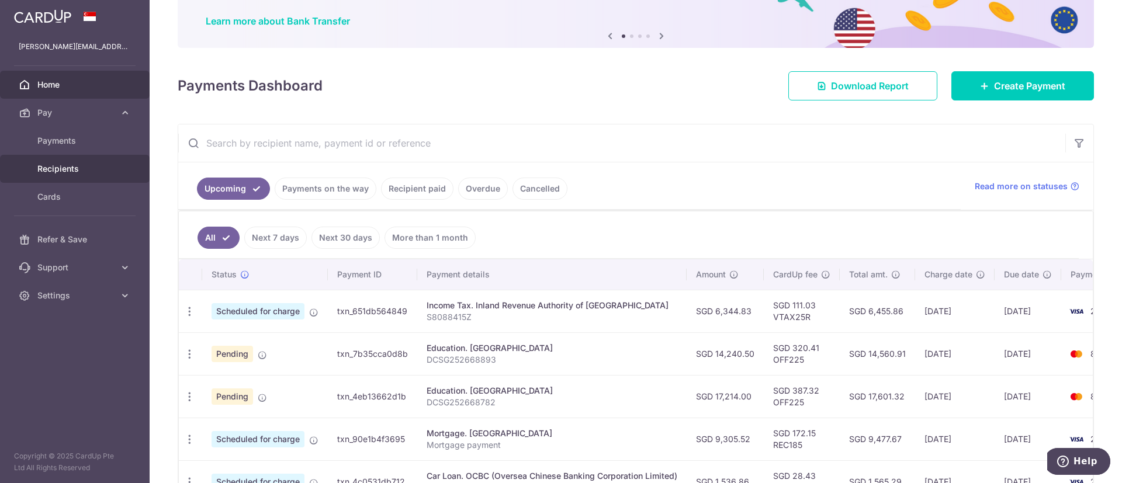
click at [84, 168] on span "Recipients" at bounding box center [75, 169] width 77 height 12
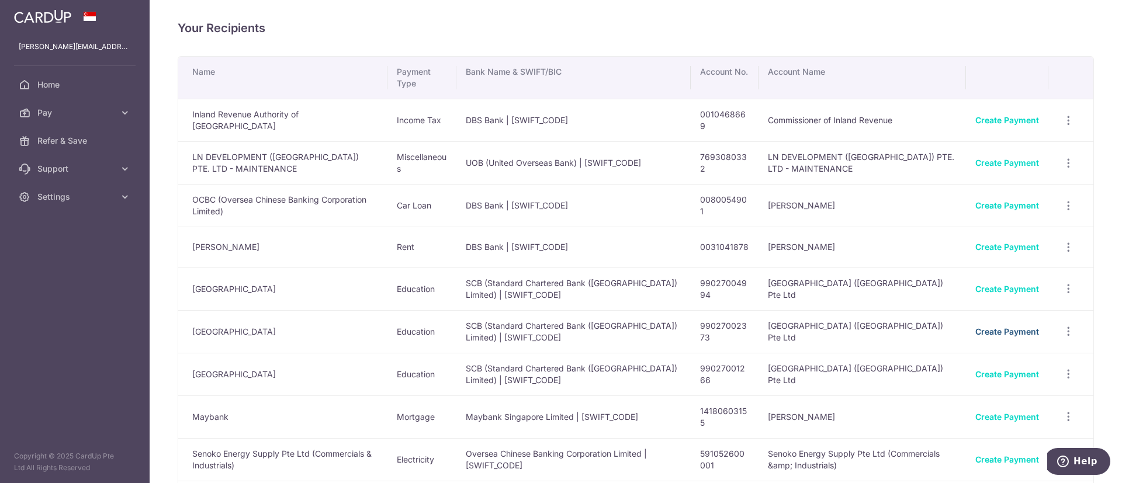
click at [1014, 330] on link "Create Payment" at bounding box center [1007, 332] width 64 height 10
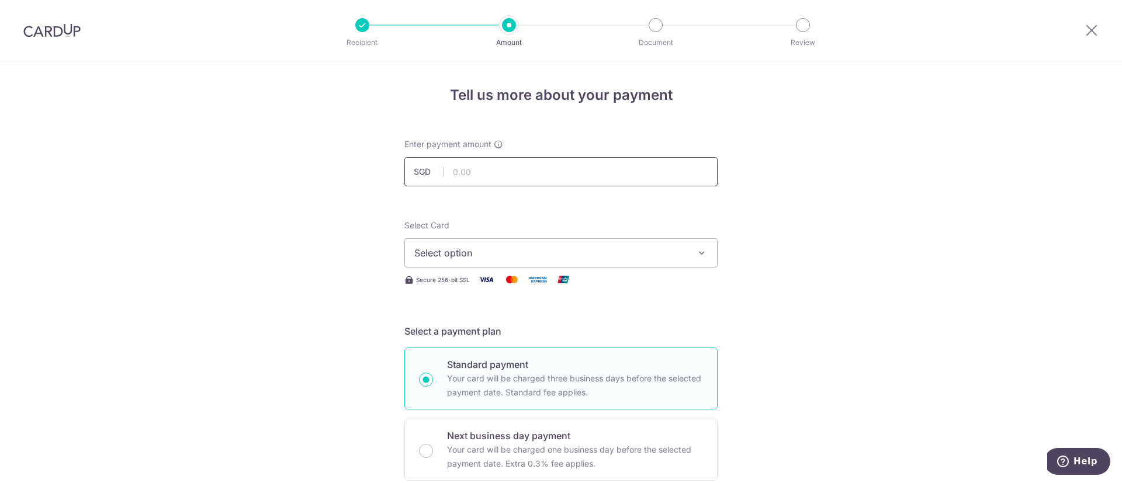
click at [473, 178] on input "text" at bounding box center [560, 171] width 313 height 29
paste input "16,397.00"
type input "16,397.00"
click at [449, 257] on span "Select option" at bounding box center [550, 253] width 272 height 14
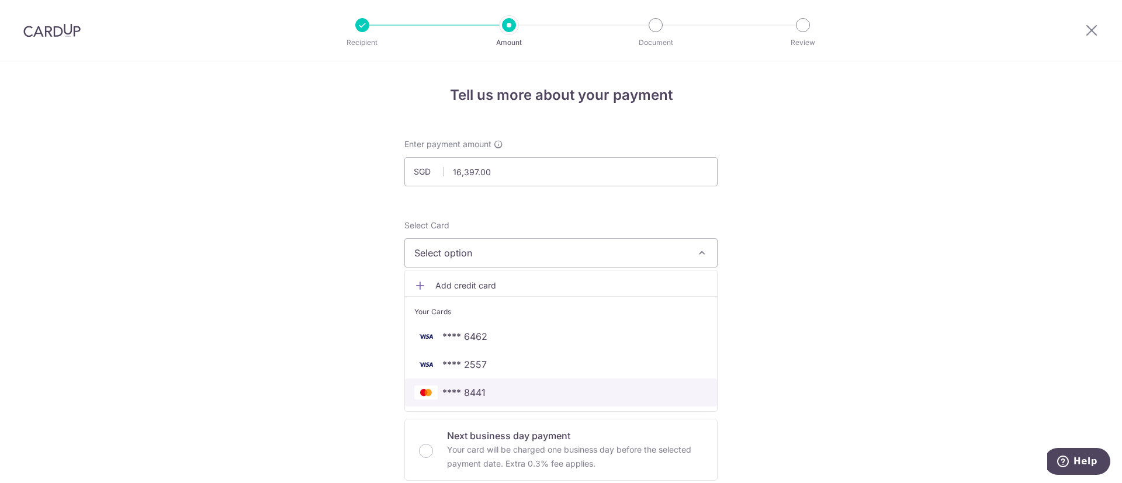
click at [472, 403] on link "**** 8441" at bounding box center [561, 393] width 312 height 28
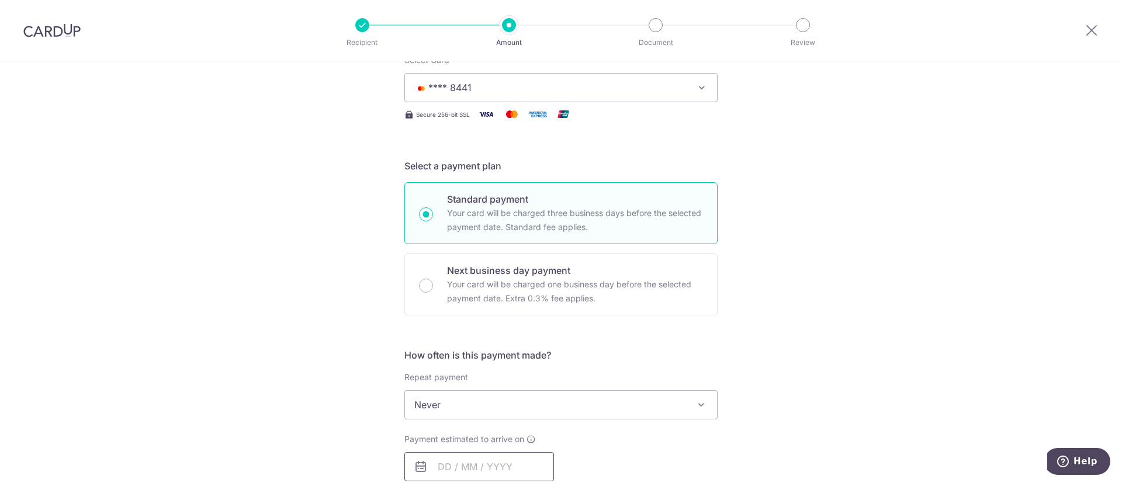
scroll to position [263, 0]
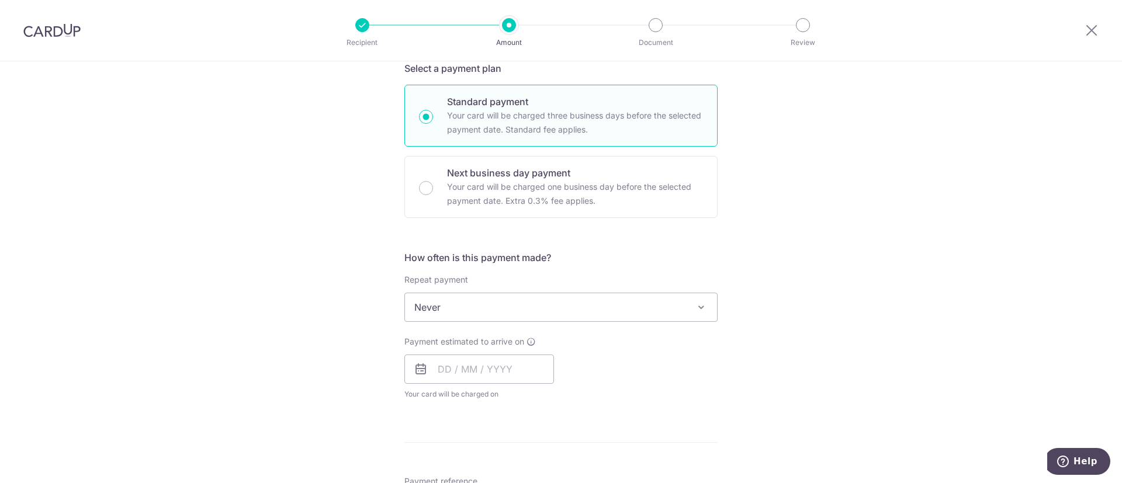
click at [459, 306] on span "Never" at bounding box center [561, 307] width 312 height 28
click at [469, 371] on input "text" at bounding box center [479, 369] width 150 height 29
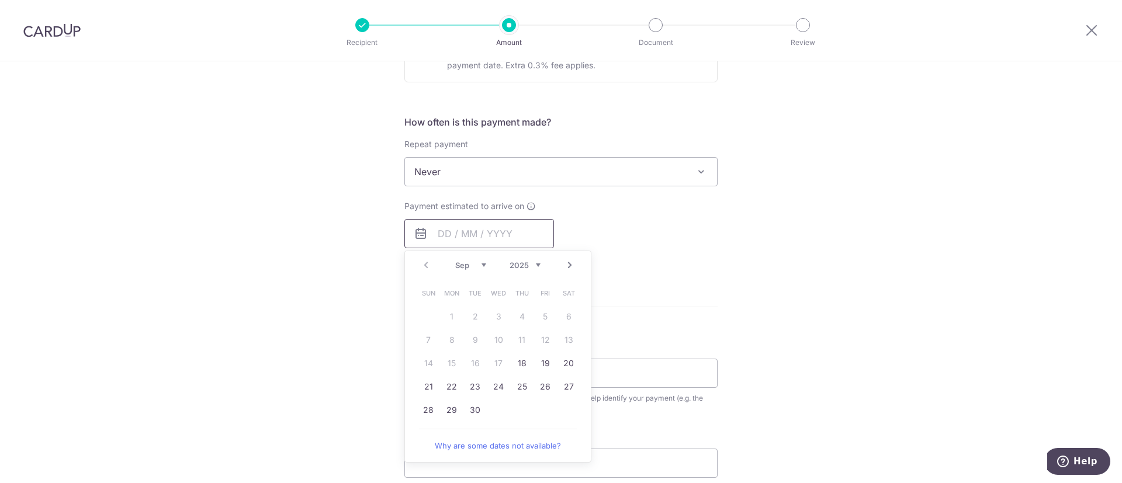
scroll to position [438, 0]
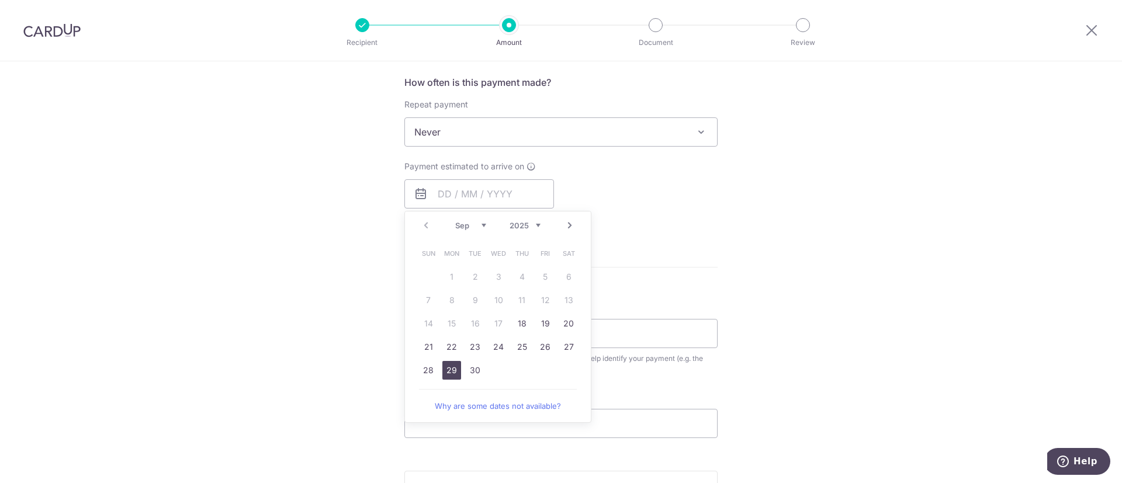
drag, startPoint x: 451, startPoint y: 366, endPoint x: 603, endPoint y: 359, distance: 152.1
click at [451, 366] on link "29" at bounding box center [451, 370] width 19 height 19
type input "[DATE]"
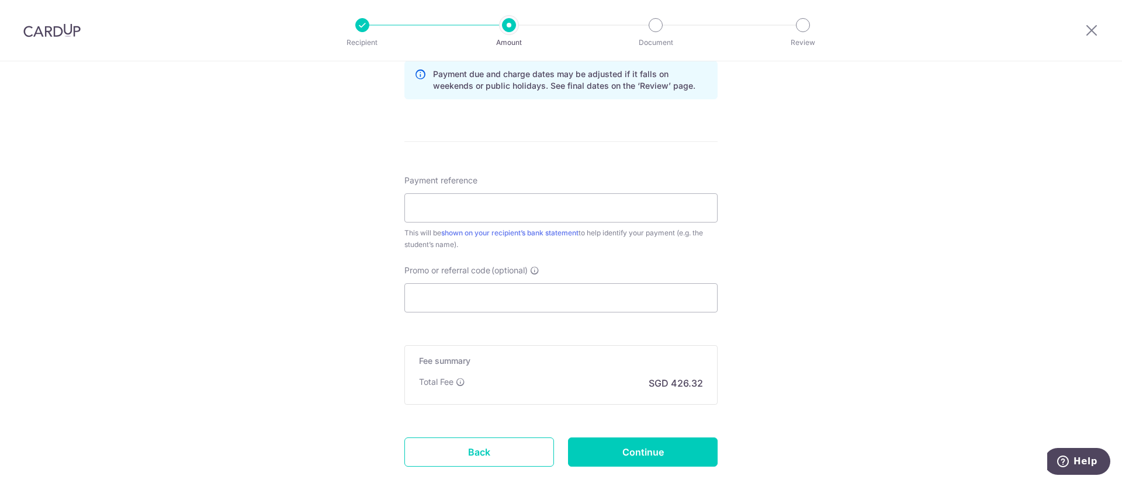
scroll to position [614, 0]
click at [468, 214] on input "Payment reference" at bounding box center [560, 206] width 313 height 29
paste input "DCSG252668806"
type input "DCSG252668806"
click at [446, 285] on input "Promo or referral code (optional)" at bounding box center [560, 296] width 313 height 29
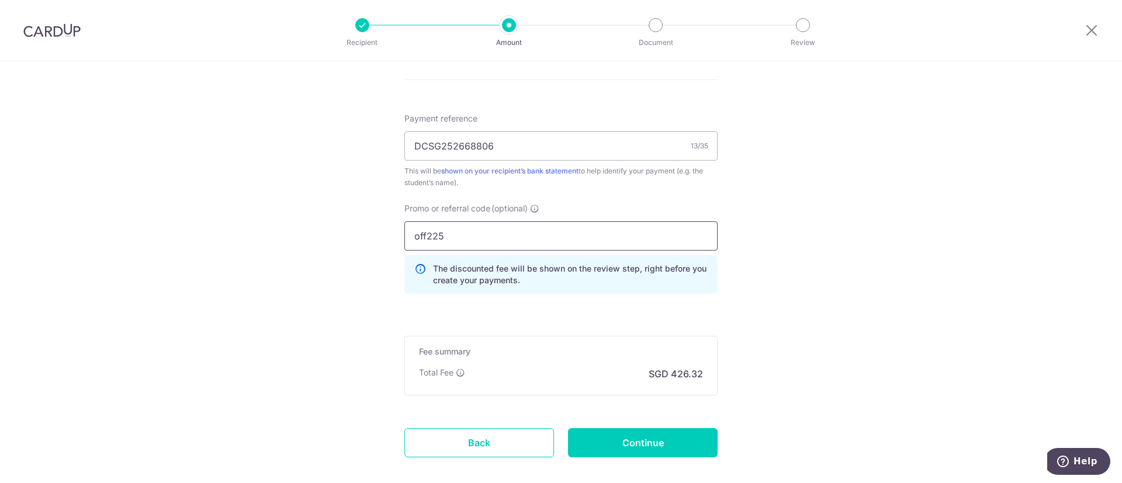
scroll to position [701, 0]
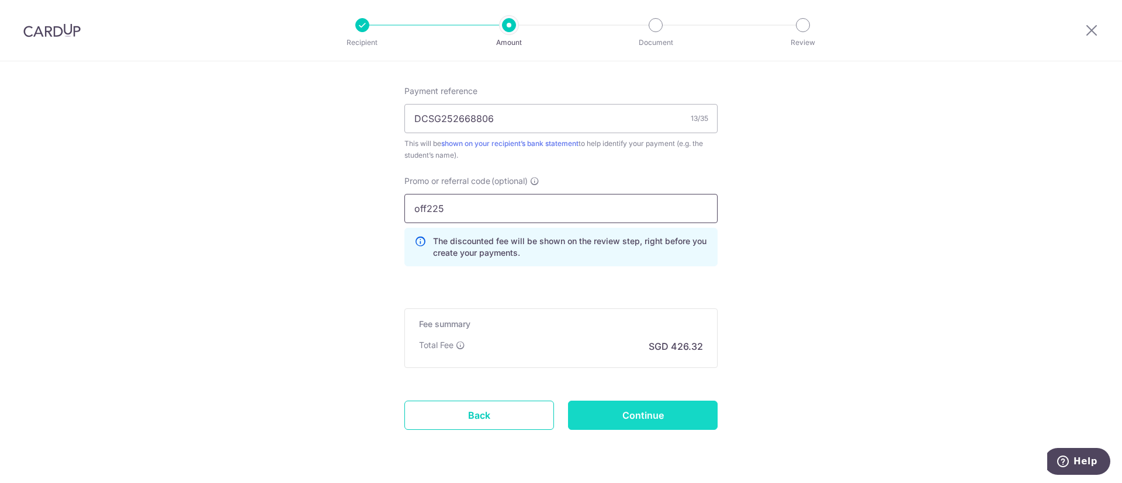
type input "off225"
click at [669, 406] on input "Continue" at bounding box center [643, 415] width 150 height 29
type input "Create Schedule"
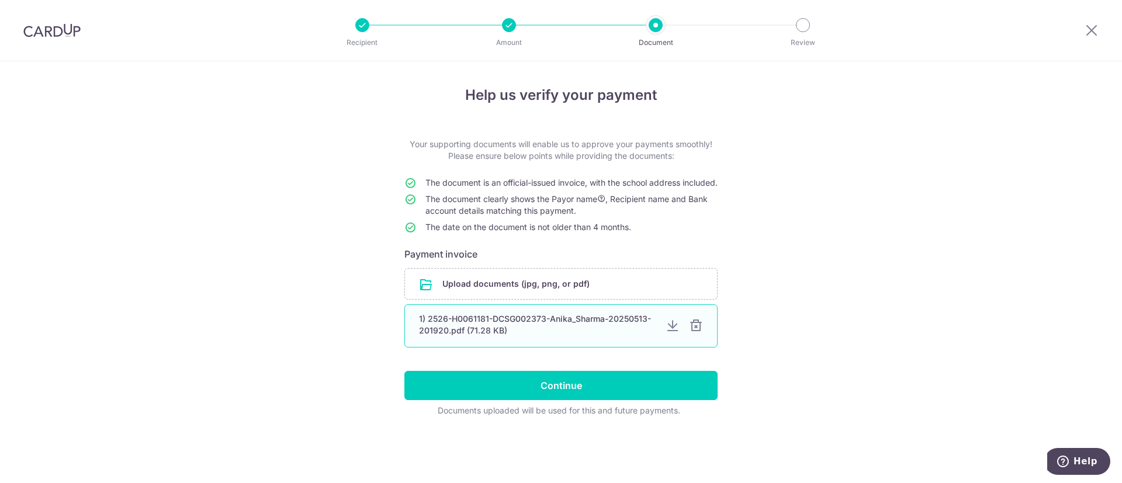
click at [699, 333] on div at bounding box center [696, 326] width 14 height 14
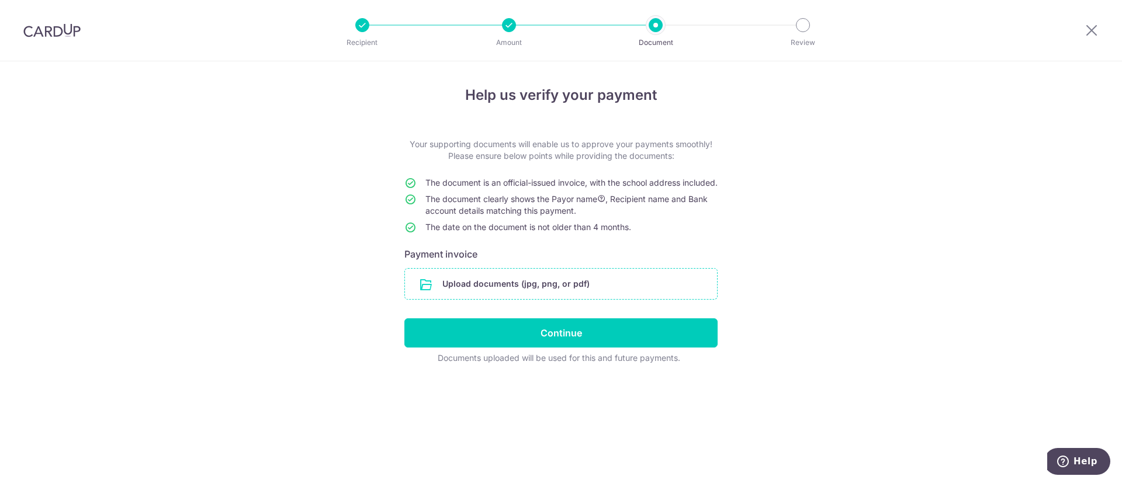
click at [656, 298] on input "file" at bounding box center [561, 284] width 312 height 30
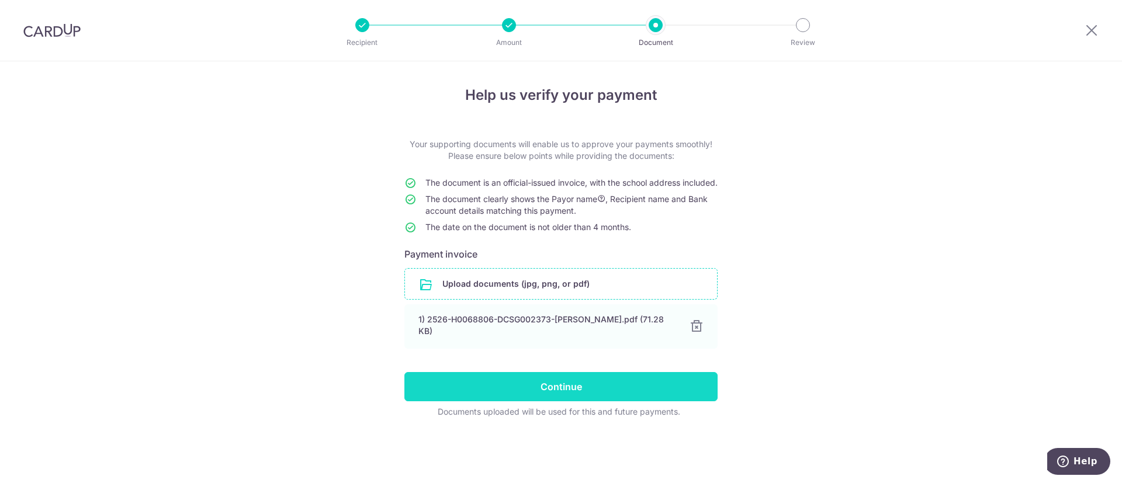
click at [669, 400] on input "Continue" at bounding box center [560, 386] width 313 height 29
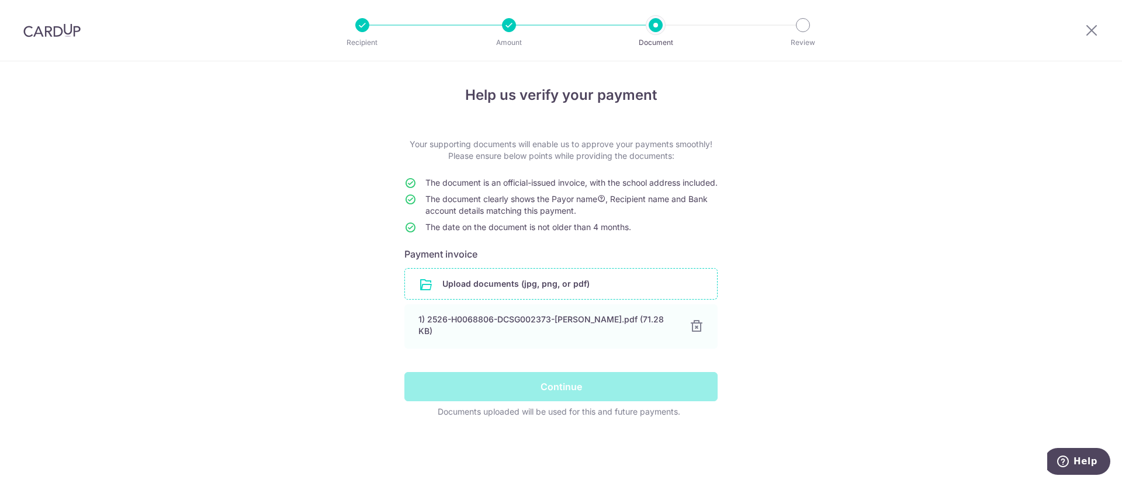
click at [725, 481] on div "Help us verify your payment Your supporting documents will enable us to approve…" at bounding box center [561, 272] width 1122 height 422
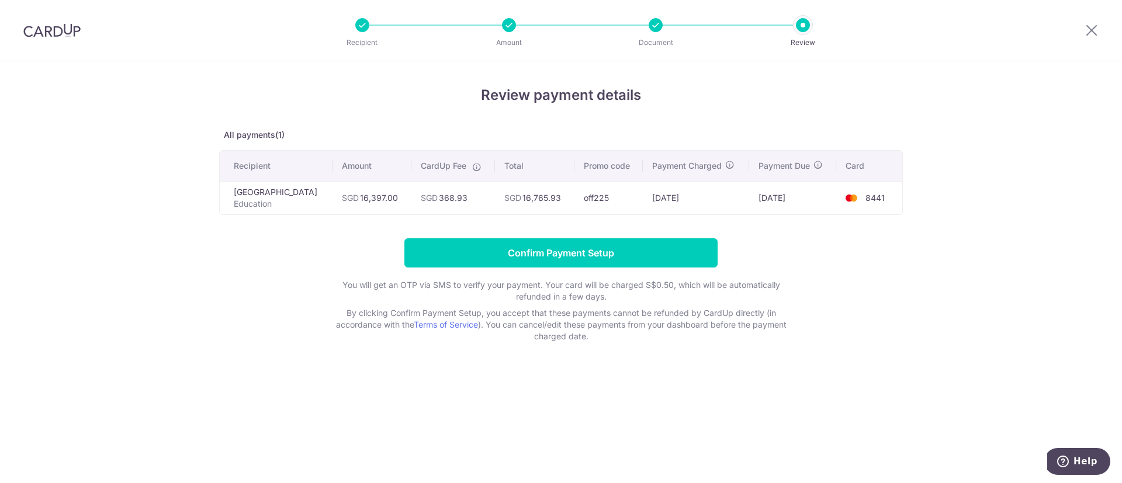
click at [711, 479] on div "Review payment details All payments(1) Recipient Amount CardUp Fee Total Promo …" at bounding box center [561, 272] width 1122 height 422
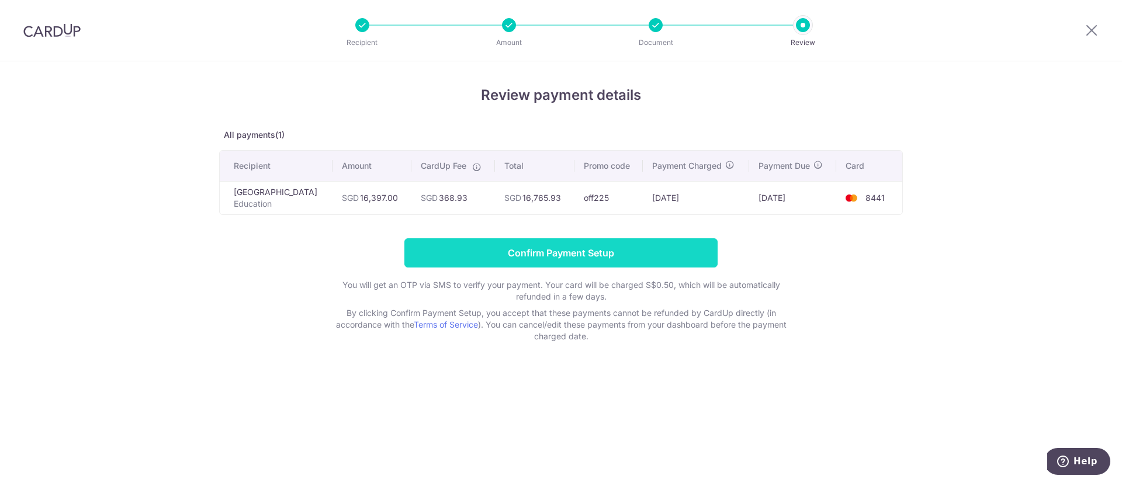
click at [539, 256] on input "Confirm Payment Setup" at bounding box center [560, 252] width 313 height 29
